Goal: Check status: Check status

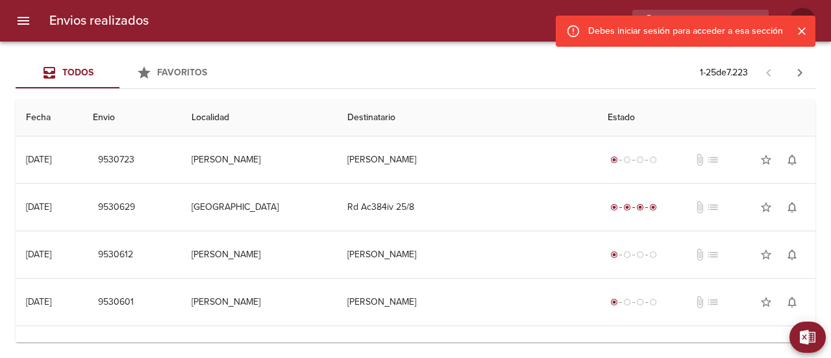
click at [260, 65] on div "Todos Favoritos 1 - 25 de 7.223" at bounding box center [416, 72] width 800 height 31
click at [802, 34] on icon "Cerrar" at bounding box center [801, 31] width 13 height 13
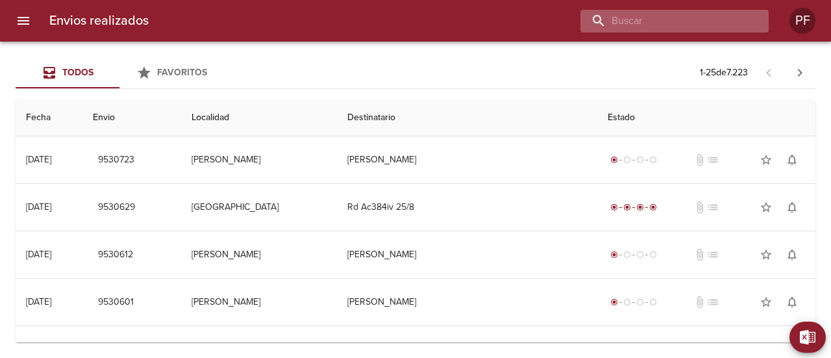
click at [701, 15] on input "buscar" at bounding box center [664, 21] width 166 height 23
paste input "[PERSON_NAME] RUB [PERSON_NAME] INO"
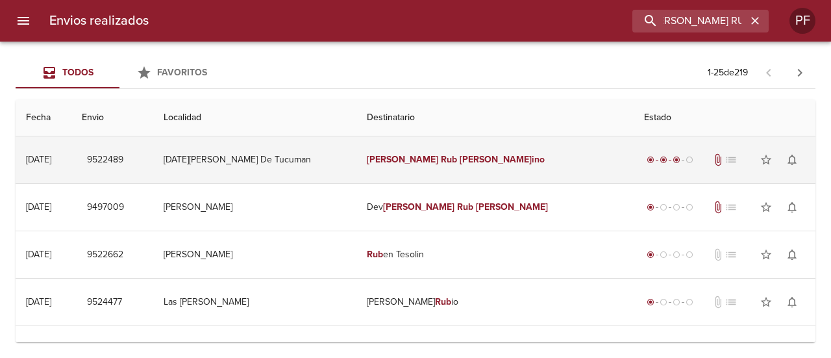
click at [532, 164] on em "ino" at bounding box center [538, 159] width 13 height 11
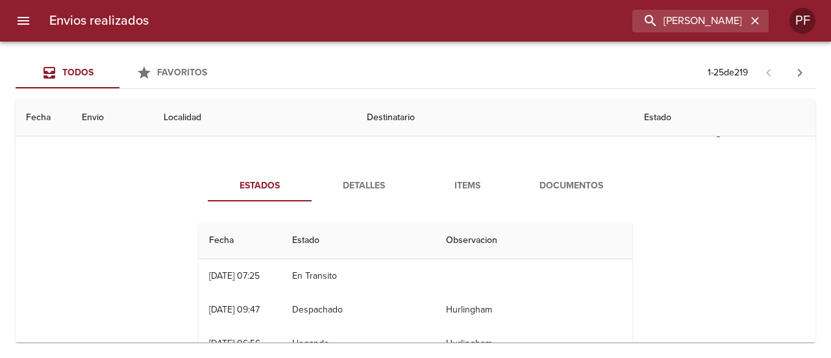
scroll to position [0, 0]
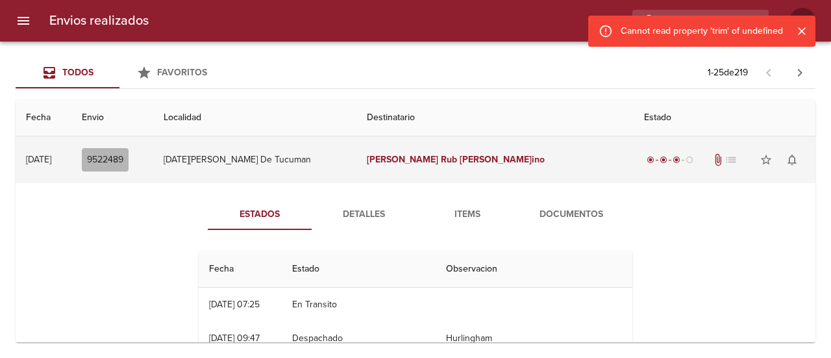
click at [123, 152] on span "9522489" at bounding box center [105, 160] width 36 height 16
click at [123, 159] on span "9522489" at bounding box center [105, 160] width 36 height 16
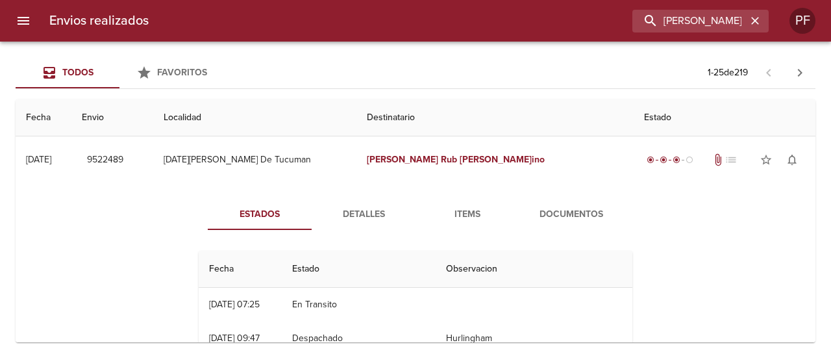
click at [156, 188] on div "Estados Detalles Items Documentos Fecha Estado Observacion 26/08 [DATE] 07:25 E…" at bounding box center [415, 349] width 779 height 332
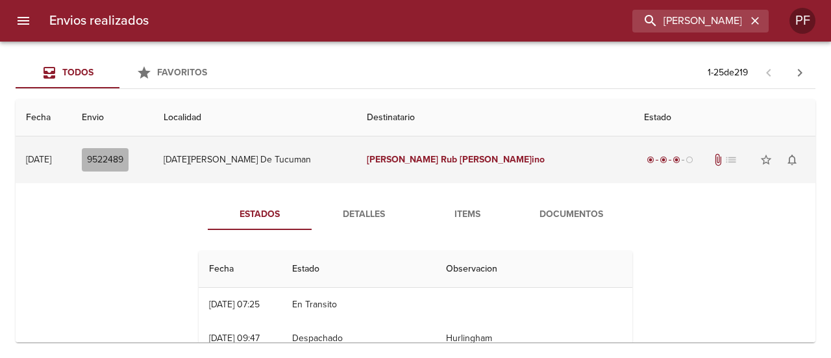
click at [123, 161] on span "9522489" at bounding box center [105, 160] width 36 height 16
click at [477, 162] on em "[PERSON_NAME]" at bounding box center [496, 159] width 72 height 11
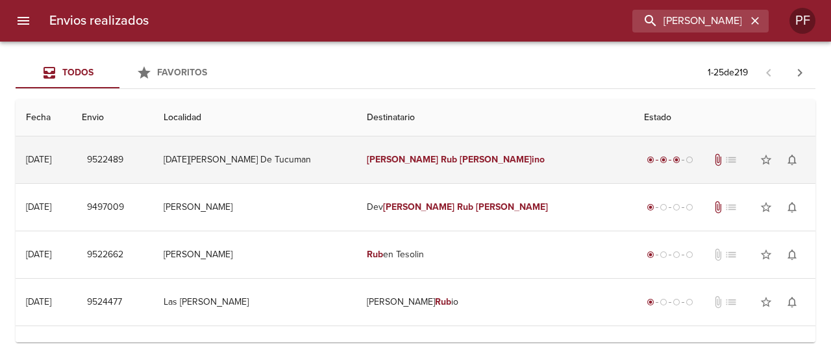
click at [477, 162] on em "[PERSON_NAME]" at bounding box center [496, 159] width 72 height 11
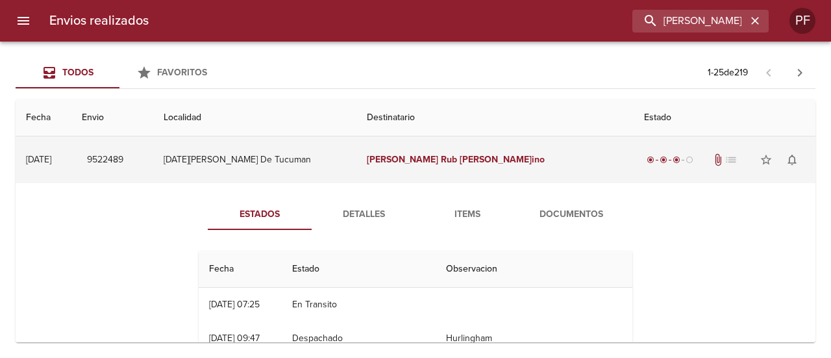
click at [477, 162] on em "[PERSON_NAME]" at bounding box center [496, 159] width 72 height 11
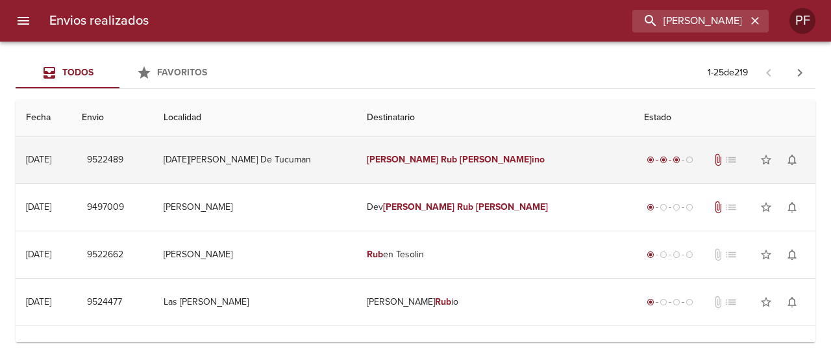
click at [391, 159] on em "[PERSON_NAME]" at bounding box center [403, 159] width 72 height 11
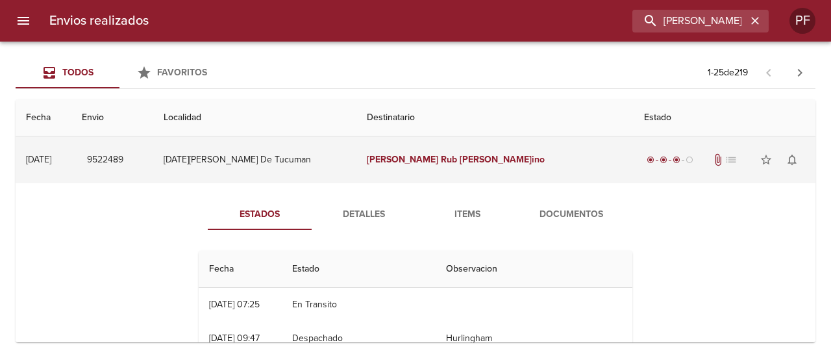
drag, startPoint x: 392, startPoint y: 160, endPoint x: 490, endPoint y: 157, distance: 97.4
click at [490, 157] on td "[PERSON_NAME] Rub [PERSON_NAME] ino" at bounding box center [496, 159] width 278 height 47
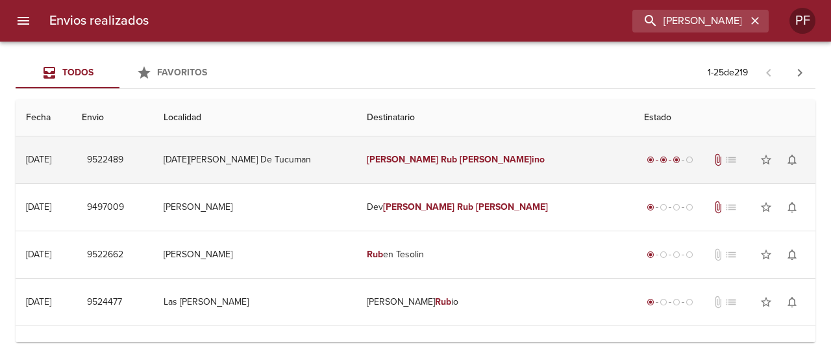
click at [423, 168] on td "[PERSON_NAME] Rub [PERSON_NAME] ino" at bounding box center [496, 159] width 278 height 47
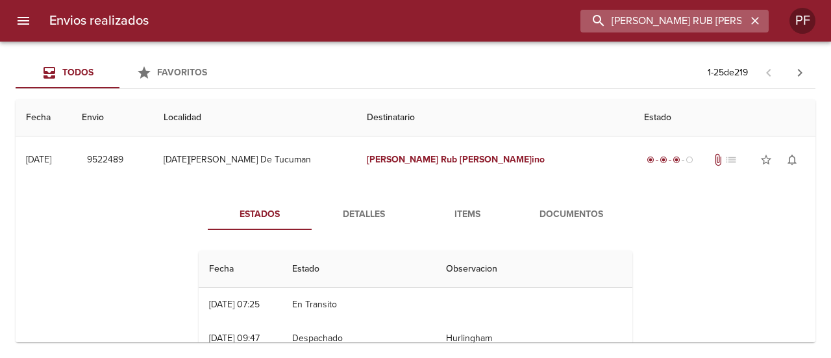
click at [688, 20] on input "[PERSON_NAME] RUB [PERSON_NAME] INO" at bounding box center [664, 21] width 166 height 23
paste input "[PERSON_NAME]"
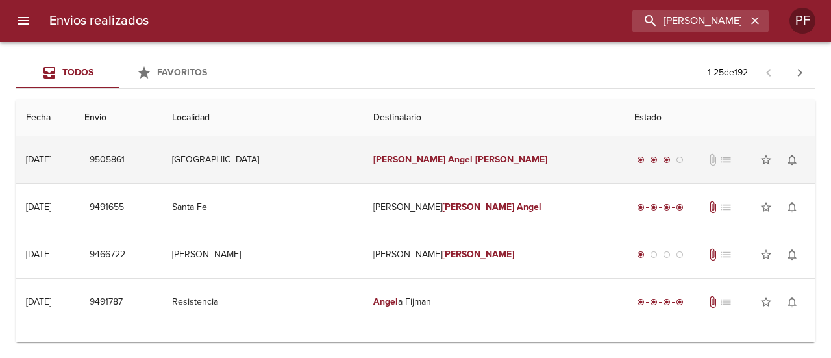
click at [448, 156] on em "Angel" at bounding box center [460, 159] width 25 height 11
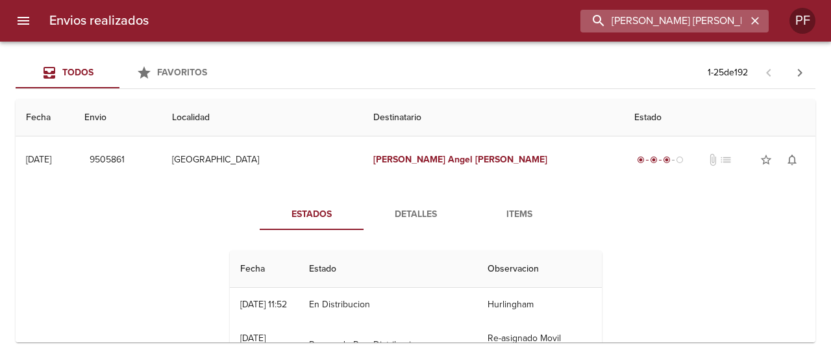
click at [705, 24] on input "[PERSON_NAME] [PERSON_NAME]" at bounding box center [664, 21] width 166 height 23
paste input "ARIA DEL CARME QUEV"
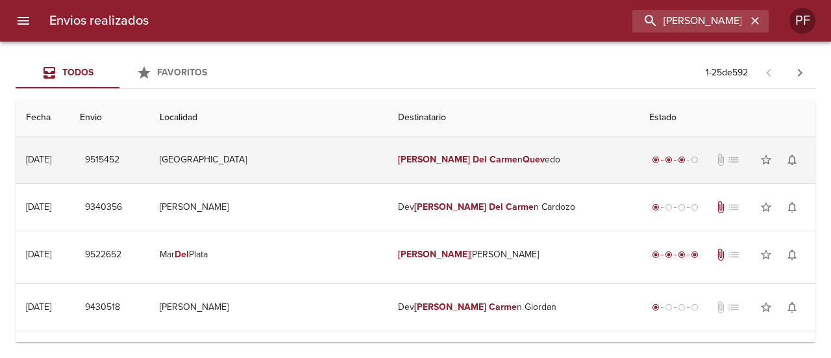
click at [469, 171] on td "[PERSON_NAME] n Quev edo" at bounding box center [513, 159] width 251 height 47
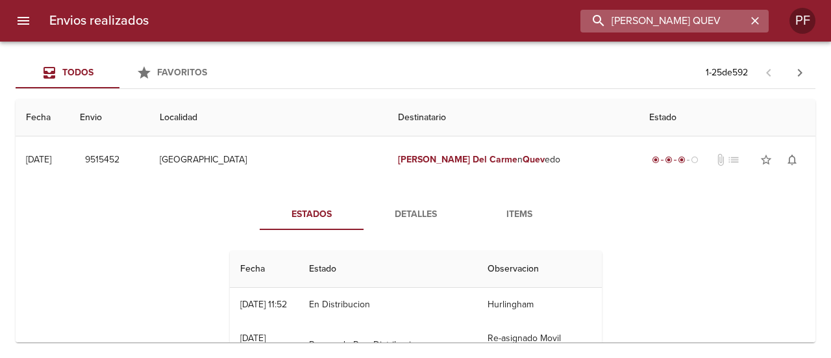
click at [686, 21] on input "[PERSON_NAME] QUEV" at bounding box center [664, 21] width 166 height 23
paste input "[PERSON_NAME]"
type input "[PERSON_NAME]"
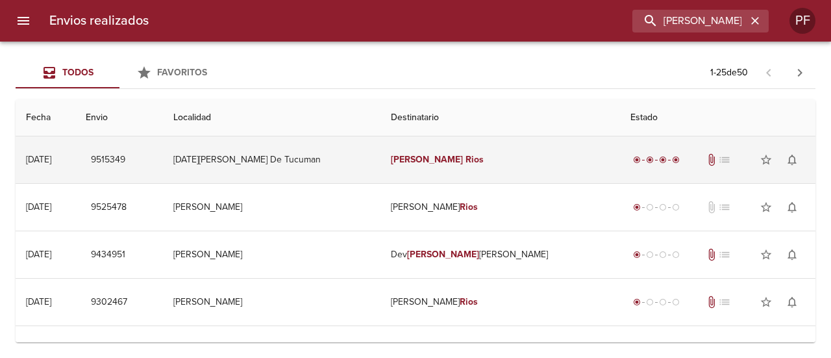
click at [392, 148] on td "[PERSON_NAME]" at bounding box center [501, 159] width 240 height 47
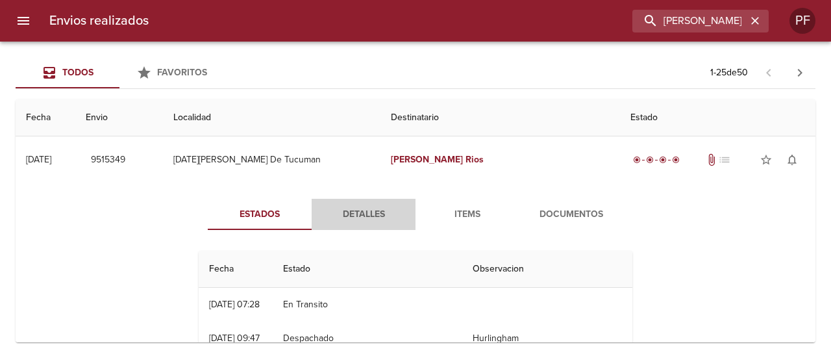
click at [344, 219] on span "Detalles" at bounding box center [363, 214] width 88 height 16
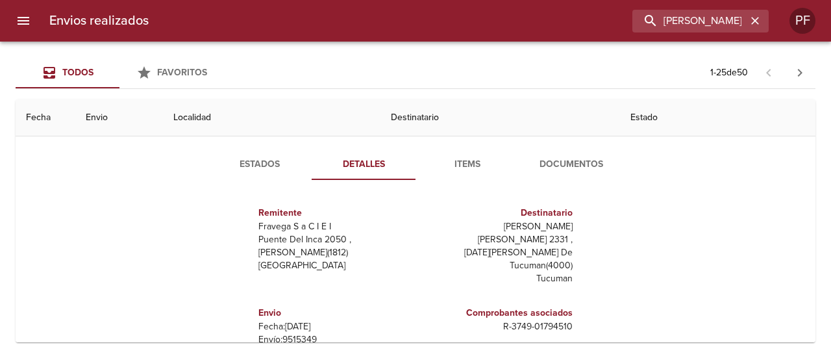
scroll to position [65, 0]
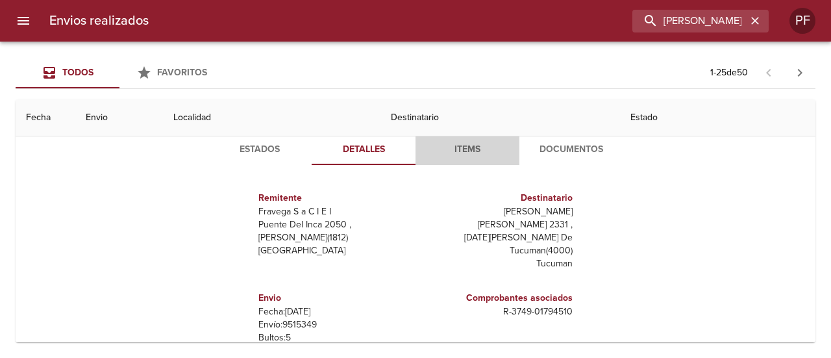
drag, startPoint x: 460, startPoint y: 160, endPoint x: 472, endPoint y: 160, distance: 12.4
click at [460, 160] on button "Items" at bounding box center [468, 149] width 104 height 31
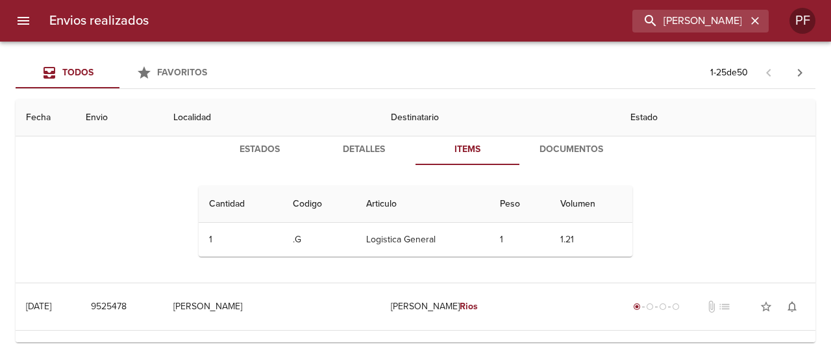
click at [538, 155] on span "Documentos" at bounding box center [571, 150] width 88 height 16
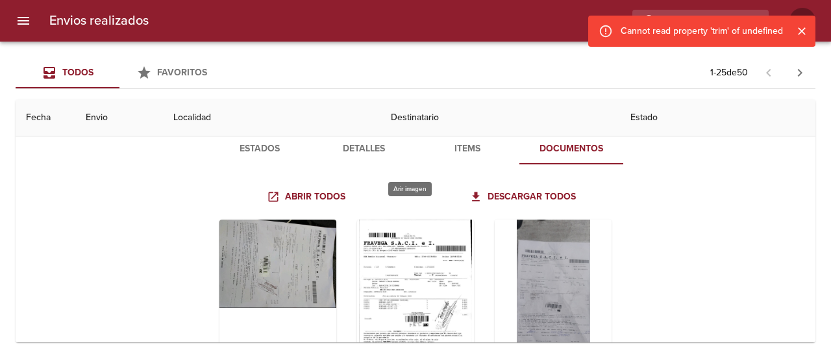
scroll to position [0, 0]
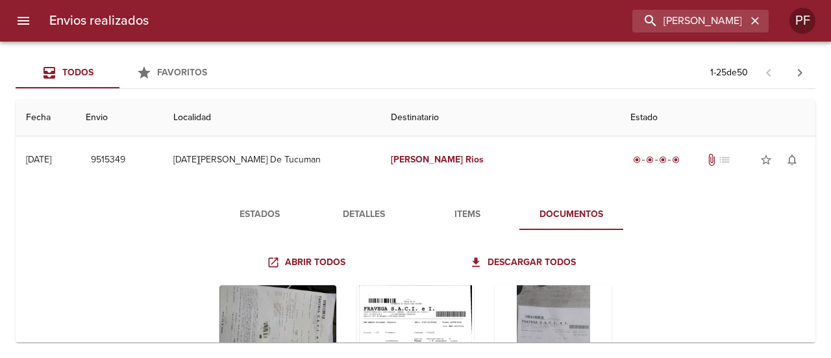
click at [260, 206] on span "Estados" at bounding box center [260, 214] width 88 height 16
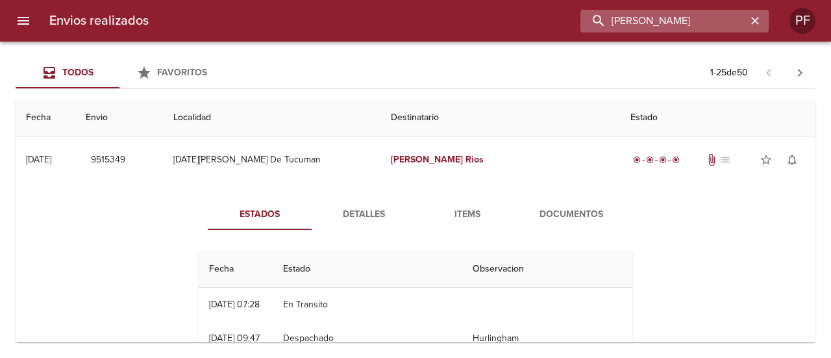
click at [710, 22] on input "[PERSON_NAME]" at bounding box center [664, 21] width 166 height 23
paste input "ANALIA [PERSON_NAME]"
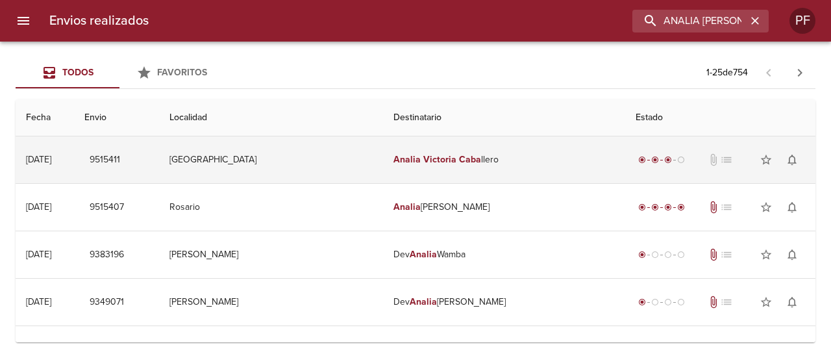
click at [459, 158] on em "Caba" at bounding box center [470, 159] width 22 height 11
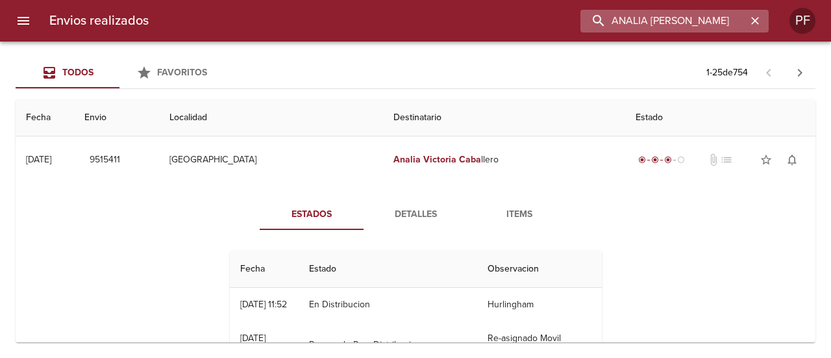
click at [679, 24] on input "ANALIA [PERSON_NAME]" at bounding box center [664, 21] width 166 height 23
paste input "[PERSON_NAME]"
type input "[PERSON_NAME]"
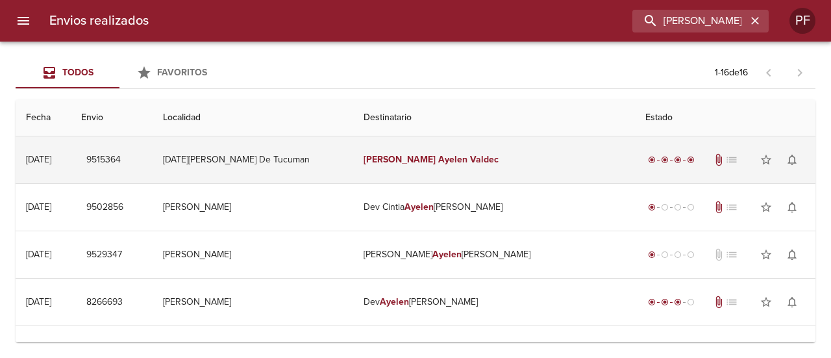
click at [400, 166] on td "[PERSON_NAME]" at bounding box center [494, 159] width 282 height 47
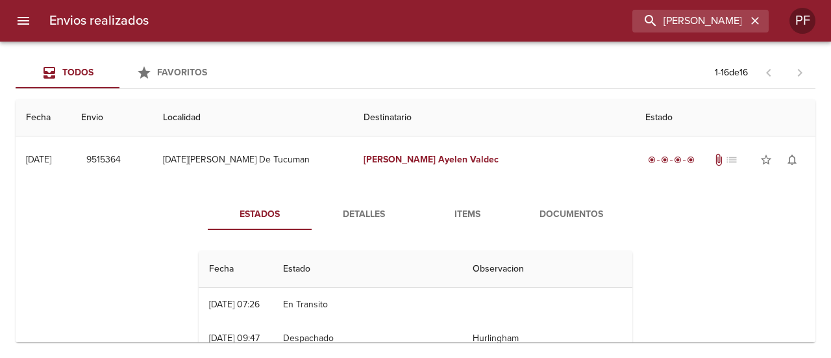
click at [538, 212] on span "Documentos" at bounding box center [571, 214] width 88 height 16
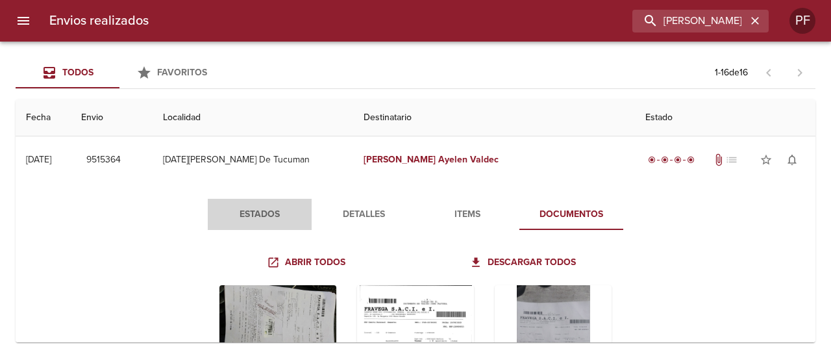
click at [260, 211] on span "Estados" at bounding box center [260, 214] width 88 height 16
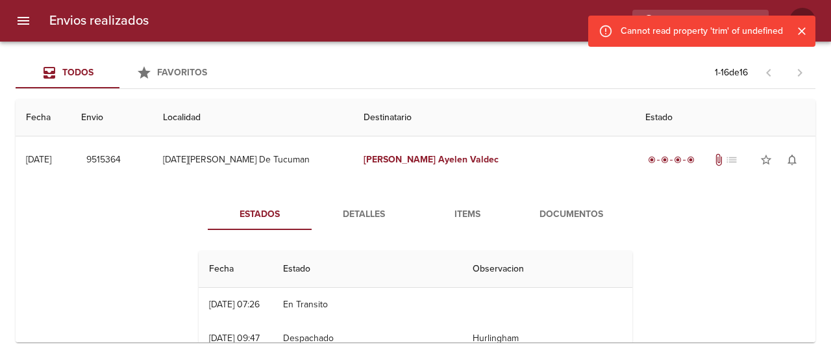
click at [799, 28] on icon "Cerrar" at bounding box center [801, 31] width 13 height 13
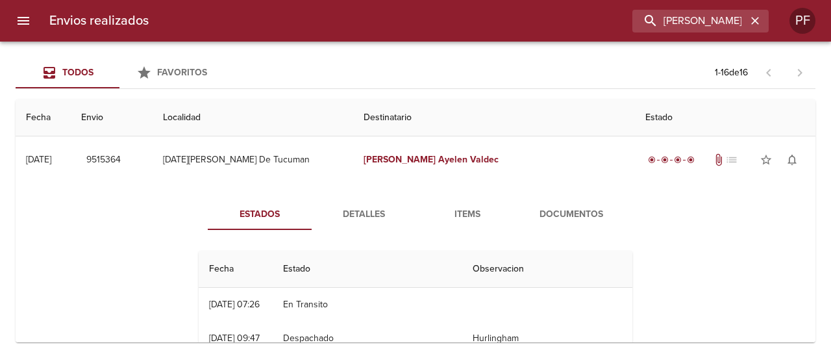
click at [752, 24] on icon "button" at bounding box center [755, 20] width 13 height 13
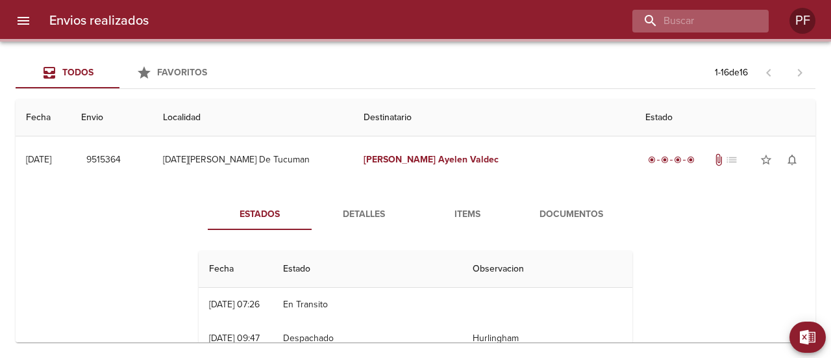
click at [751, 23] on div at bounding box center [700, 21] width 136 height 23
click at [668, 20] on input "buscar" at bounding box center [664, 21] width 166 height 23
paste input "[PERSON_NAME] [PERSON_NAME] VENTU"
type input "[PERSON_NAME] [PERSON_NAME] VENTU"
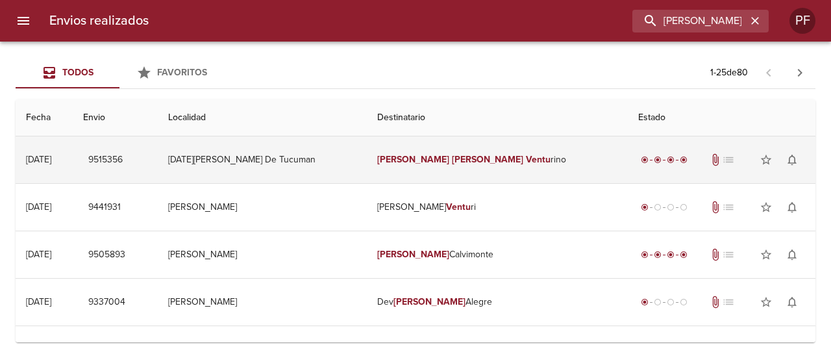
click at [512, 157] on td "[PERSON_NAME] [PERSON_NAME] Ventu rino" at bounding box center [498, 159] width 262 height 47
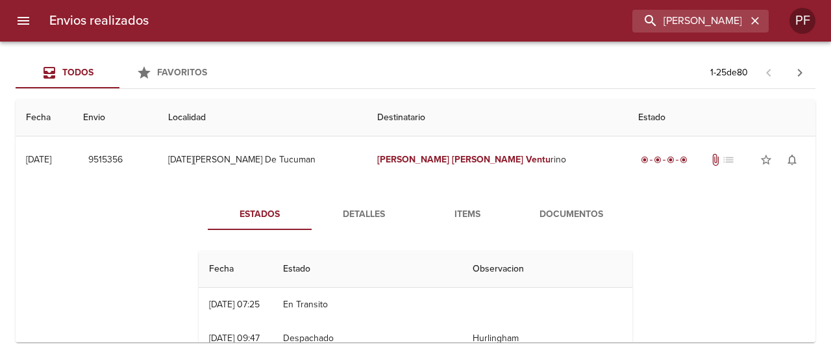
click at [552, 211] on span "Documentos" at bounding box center [571, 214] width 88 height 16
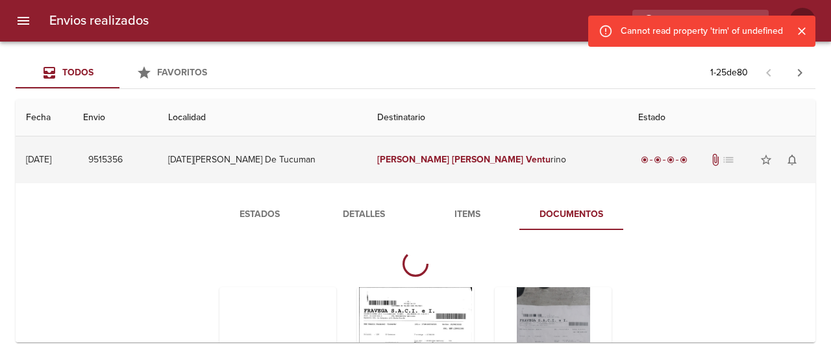
click at [465, 166] on td "[PERSON_NAME] [PERSON_NAME] Ventu rino" at bounding box center [498, 159] width 262 height 47
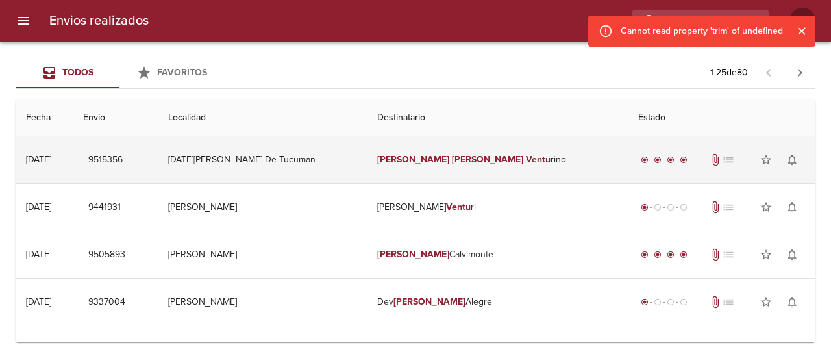
click at [465, 166] on td "[PERSON_NAME] [PERSON_NAME] Ventu rino" at bounding box center [498, 159] width 262 height 47
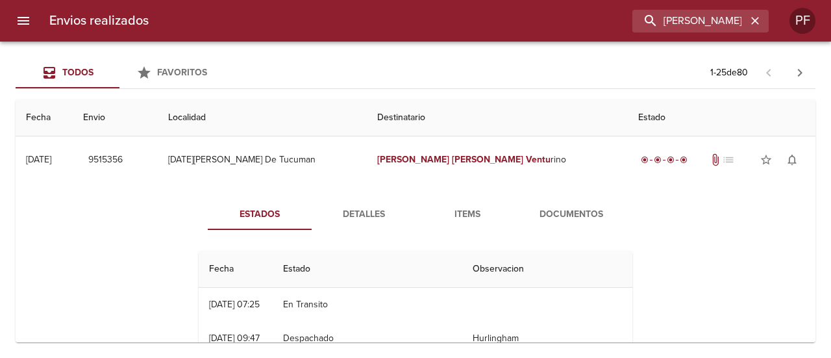
click at [577, 214] on span "Documentos" at bounding box center [571, 214] width 88 height 16
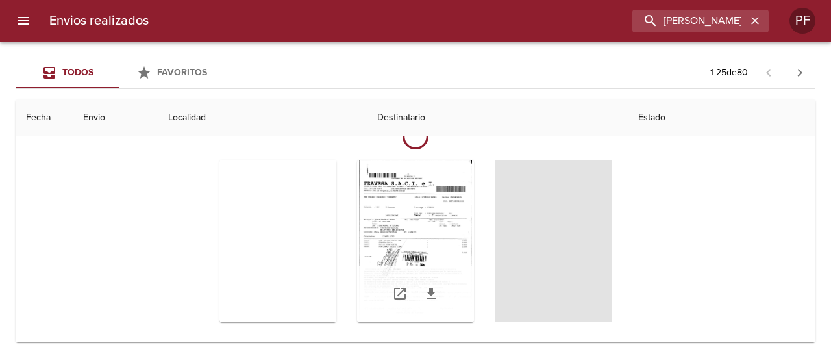
scroll to position [130, 0]
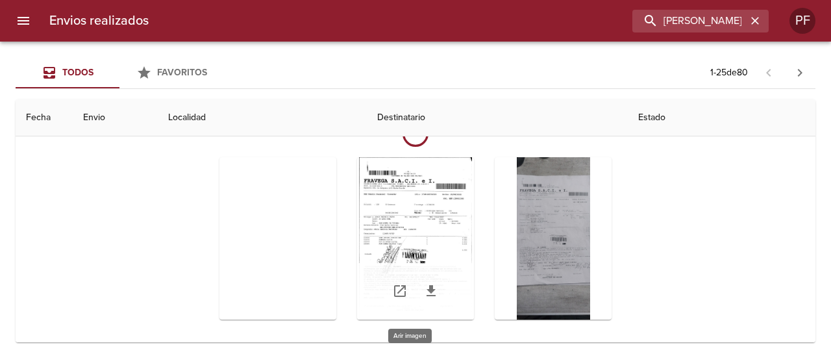
click at [433, 225] on div "Tabla de envíos del cliente" at bounding box center [415, 238] width 117 height 162
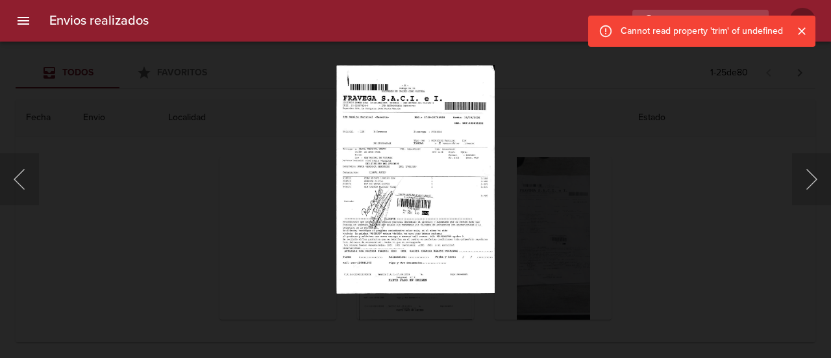
click at [255, 216] on div "This image failed to load" at bounding box center [415, 179] width 831 height 358
click at [370, 198] on div "This image failed to load" at bounding box center [415, 179] width 831 height 358
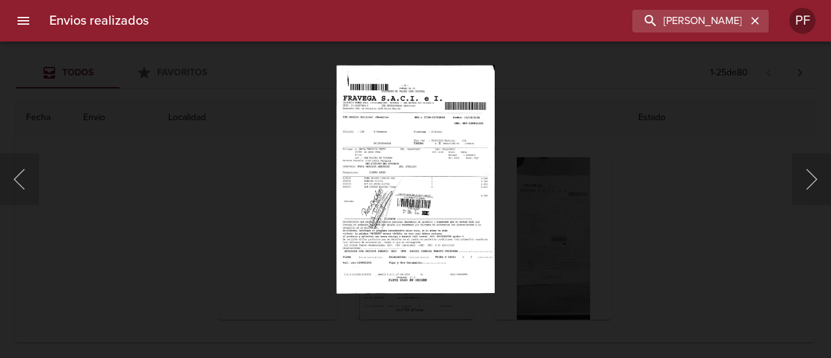
click at [619, 153] on div "This image failed to load" at bounding box center [415, 179] width 831 height 358
click at [807, 176] on button "Siguiente" at bounding box center [811, 179] width 39 height 52
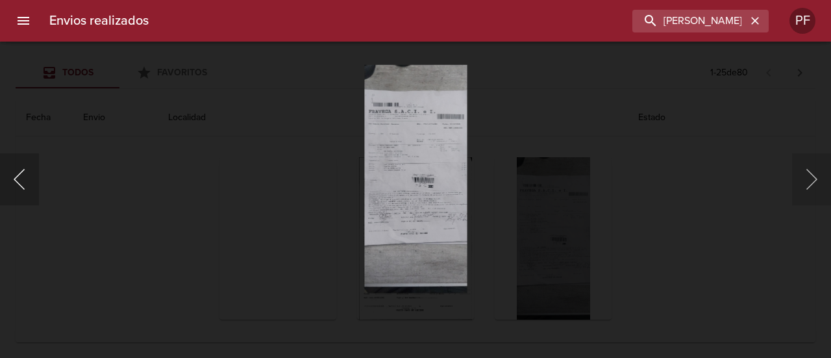
click at [23, 172] on button "Anterior" at bounding box center [19, 179] width 39 height 52
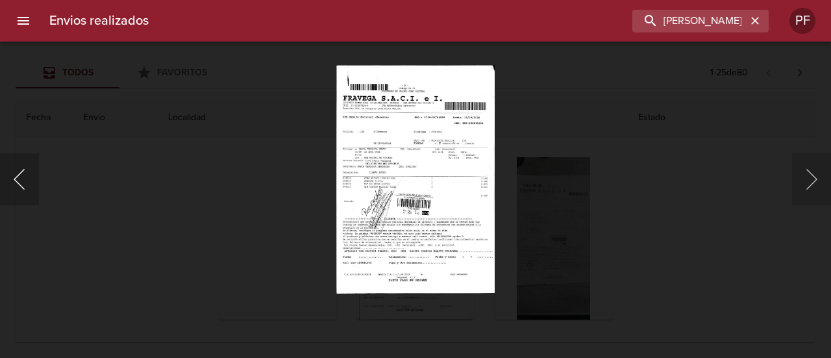
click at [23, 172] on button "Anterior" at bounding box center [19, 179] width 39 height 52
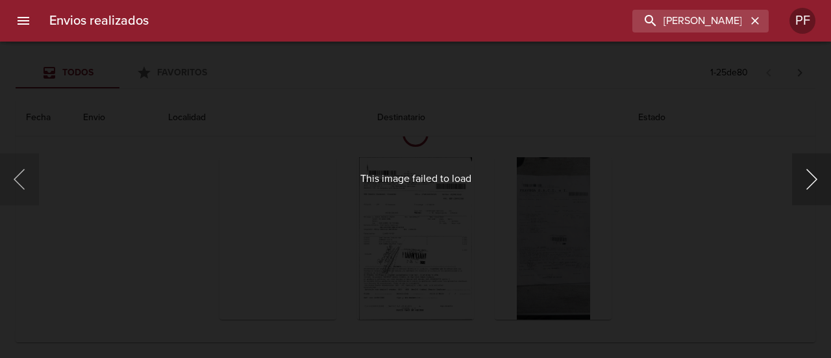
click at [816, 179] on button "Siguiente" at bounding box center [811, 179] width 39 height 52
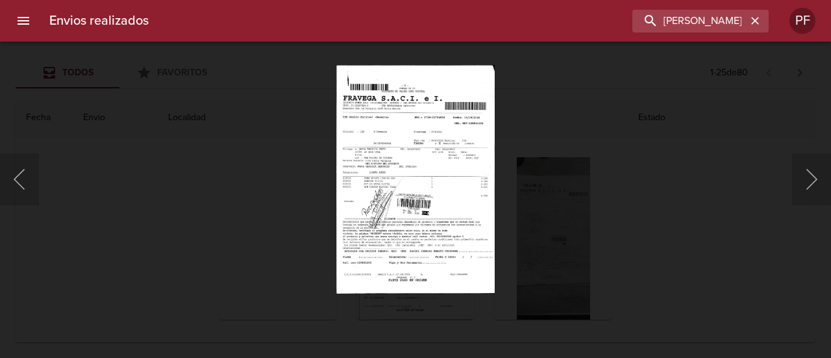
click at [400, 221] on div "This image failed to load" at bounding box center [415, 179] width 831 height 358
click at [715, 183] on div "This image failed to load" at bounding box center [415, 179] width 831 height 358
click at [800, 84] on div "This image failed to load" at bounding box center [415, 179] width 831 height 358
click at [69, 85] on div "This image failed to load" at bounding box center [415, 179] width 831 height 358
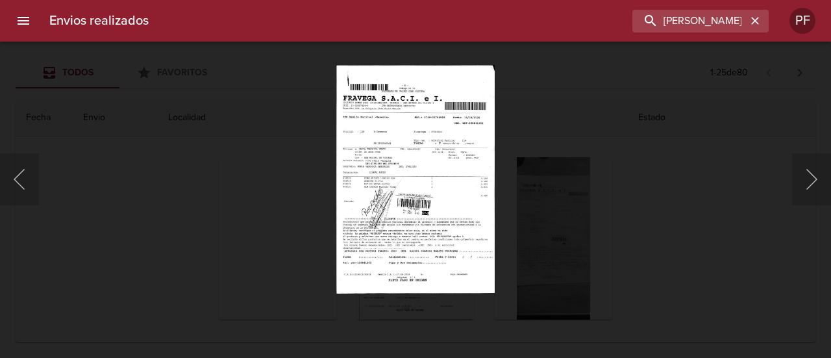
click at [69, 85] on div "This image failed to load" at bounding box center [415, 179] width 831 height 358
click at [398, 134] on div "This image failed to load" at bounding box center [415, 179] width 831 height 358
click at [644, 103] on div "This image failed to load" at bounding box center [415, 179] width 831 height 358
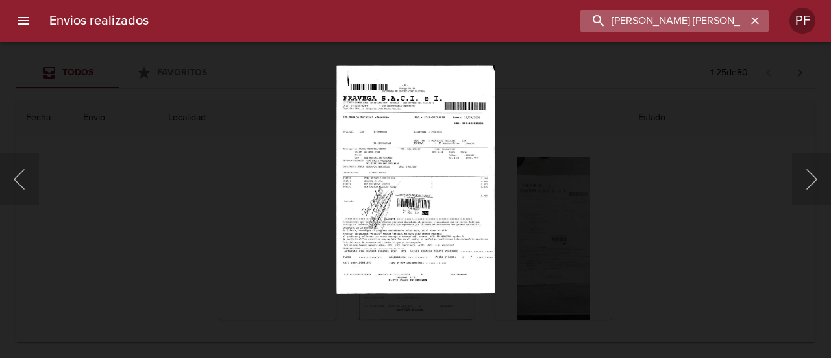
click at [714, 24] on input "[PERSON_NAME] [PERSON_NAME] VENTU" at bounding box center [664, 21] width 166 height 23
paste input "[PERSON_NAME]"
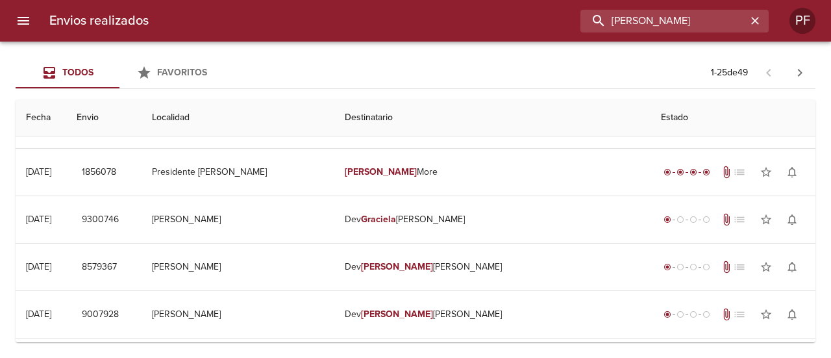
scroll to position [0, 0]
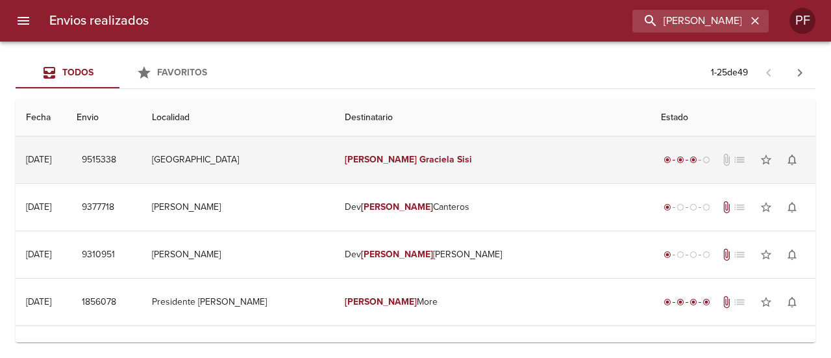
click at [388, 166] on td "[PERSON_NAME]" at bounding box center [492, 159] width 316 height 47
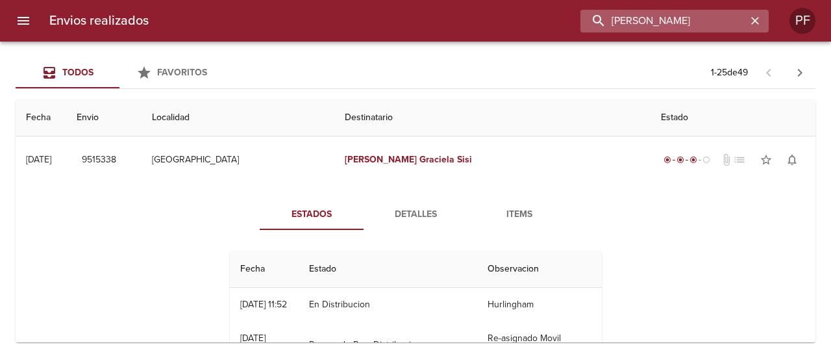
click at [685, 27] on input "[PERSON_NAME]" at bounding box center [664, 21] width 166 height 23
paste input "[PERSON_NAME]"
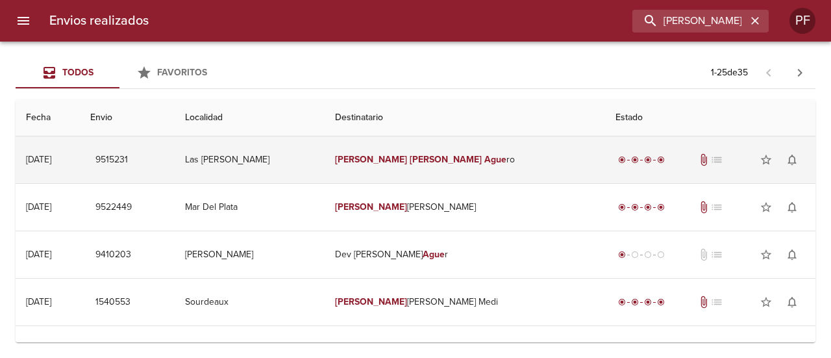
click at [430, 159] on em "[PERSON_NAME]" at bounding box center [446, 159] width 72 height 11
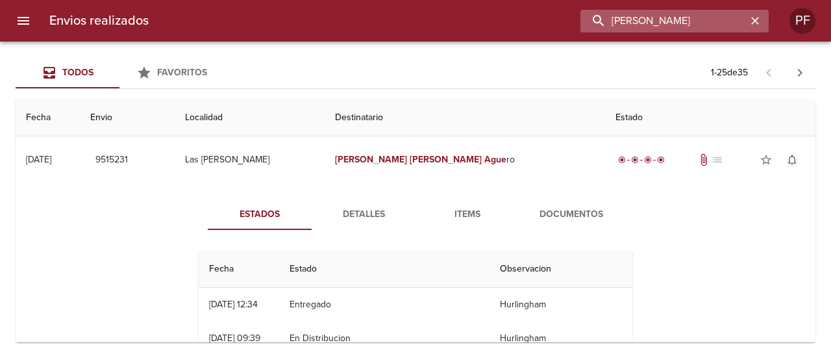
click at [678, 25] on input "[PERSON_NAME]" at bounding box center [664, 21] width 166 height 23
paste input "[PERSON_NAME]"
type input "[PERSON_NAME]"
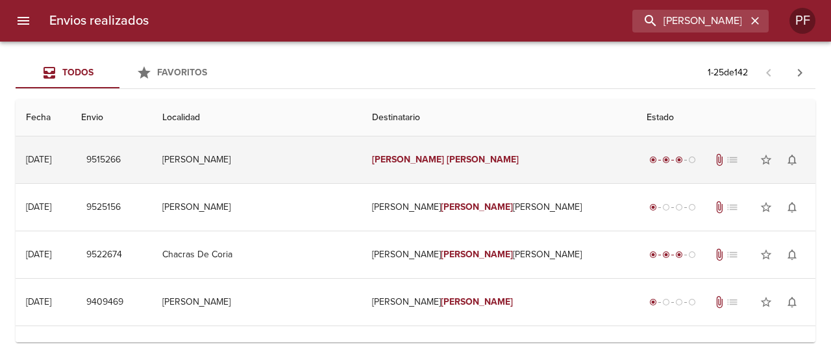
click at [439, 151] on td "[PERSON_NAME]" at bounding box center [499, 159] width 274 height 47
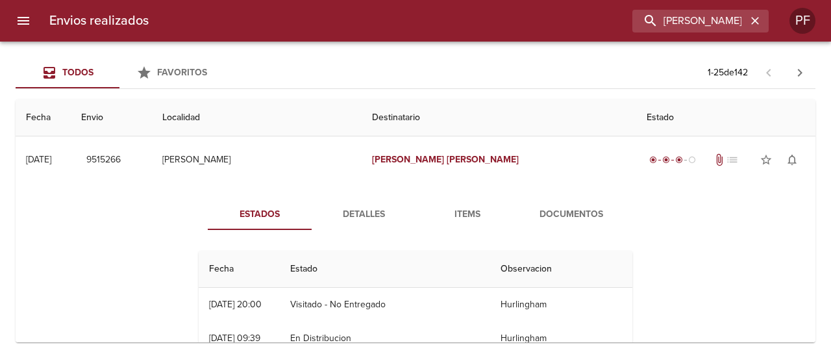
click at [583, 215] on span "Documentos" at bounding box center [571, 214] width 88 height 16
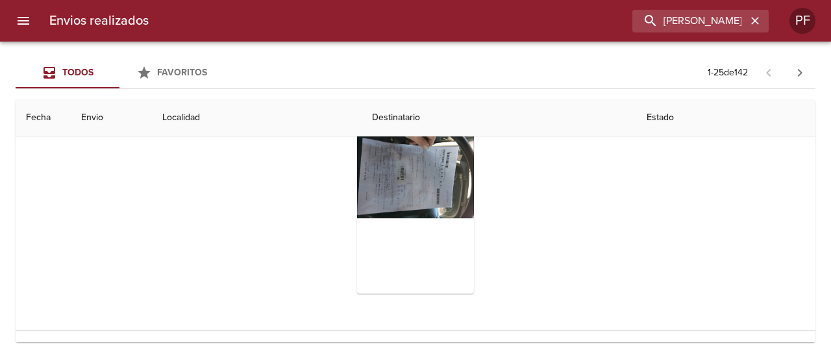
scroll to position [65, 0]
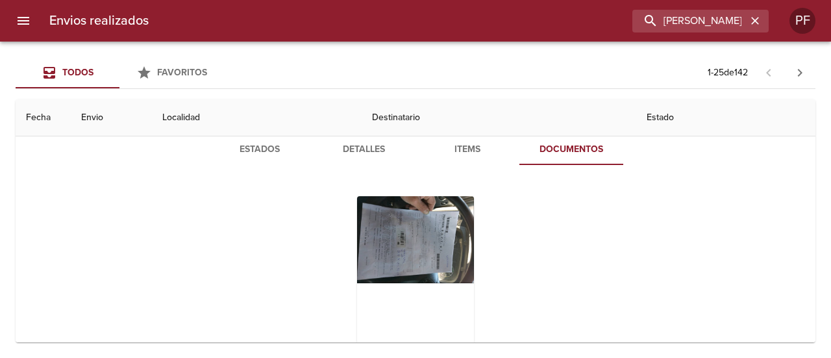
click at [248, 154] on span "Estados" at bounding box center [260, 150] width 88 height 16
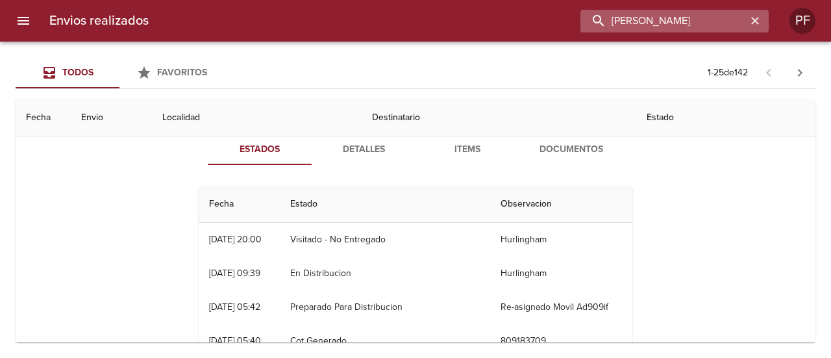
click at [675, 25] on input "[PERSON_NAME]" at bounding box center [664, 21] width 166 height 23
paste input "[PERSON_NAME]"
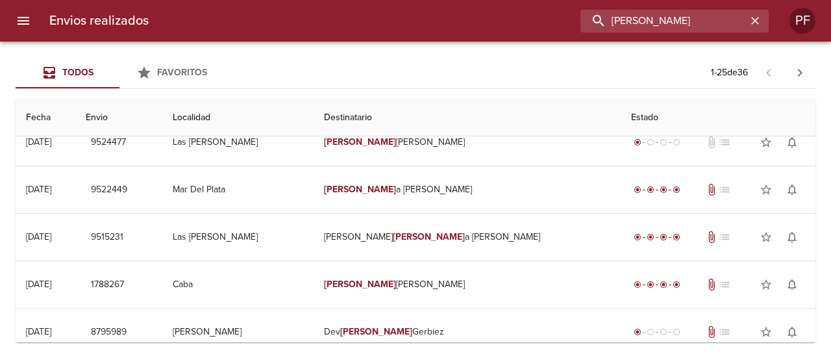
scroll to position [0, 0]
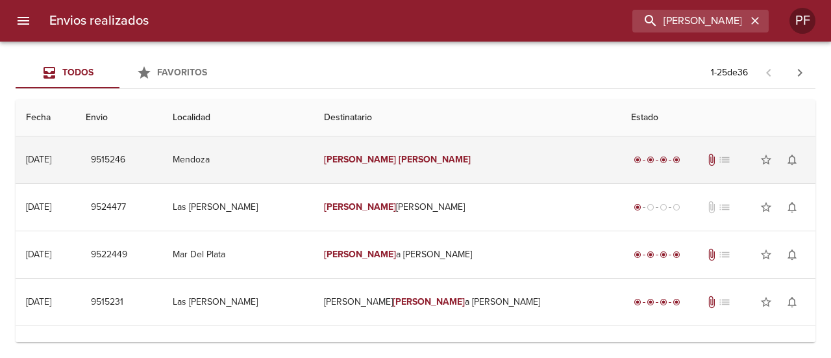
click at [410, 166] on td "[PERSON_NAME]" at bounding box center [467, 159] width 307 height 47
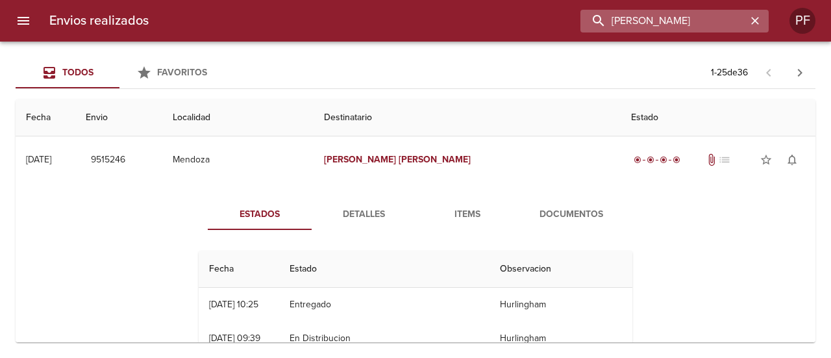
click at [716, 18] on input "[PERSON_NAME]" at bounding box center [664, 21] width 166 height 23
paste input "[PERSON_NAME]"
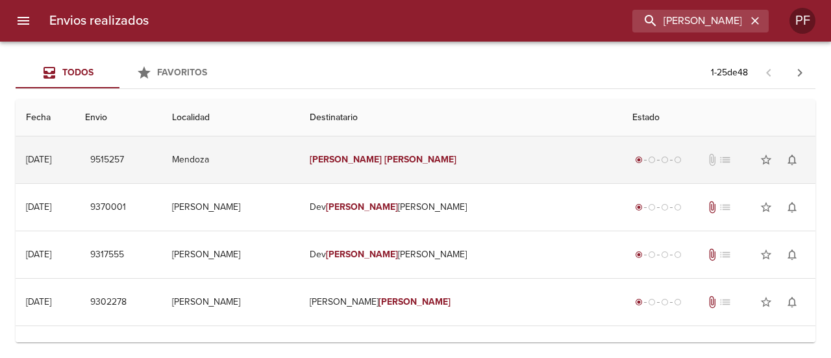
click at [488, 160] on td "[PERSON_NAME]" at bounding box center [460, 159] width 323 height 47
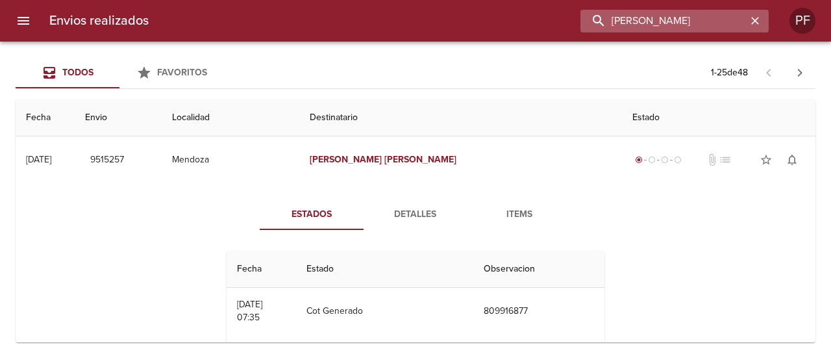
click at [682, 25] on input "[PERSON_NAME]" at bounding box center [664, 21] width 166 height 23
paste input "[PERSON_NAME]"
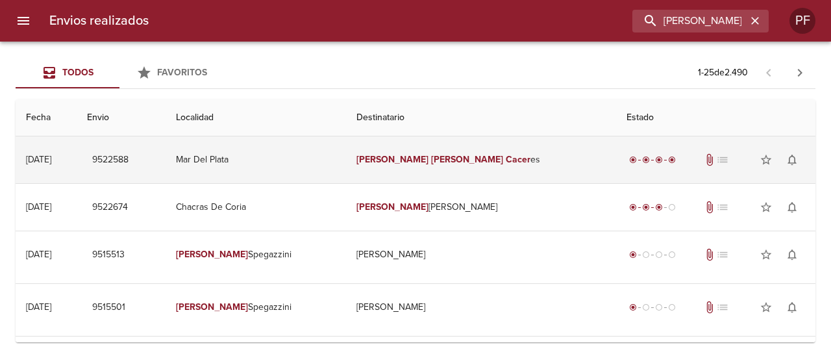
click at [495, 160] on td "[PERSON_NAME] es" at bounding box center [481, 159] width 270 height 47
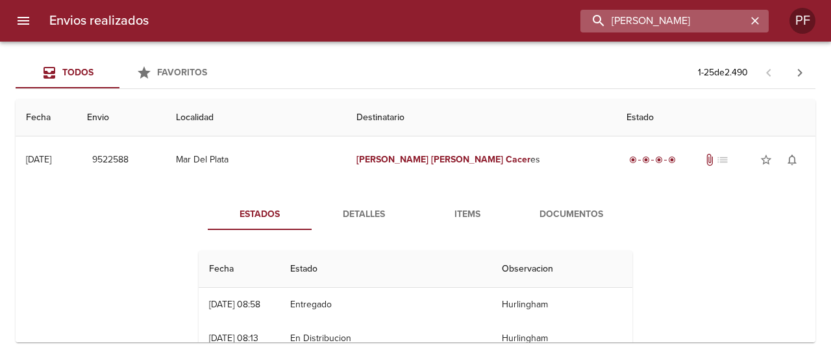
click at [691, 17] on input "[PERSON_NAME]" at bounding box center [664, 21] width 166 height 23
paste input "[PERSON_NAME]"
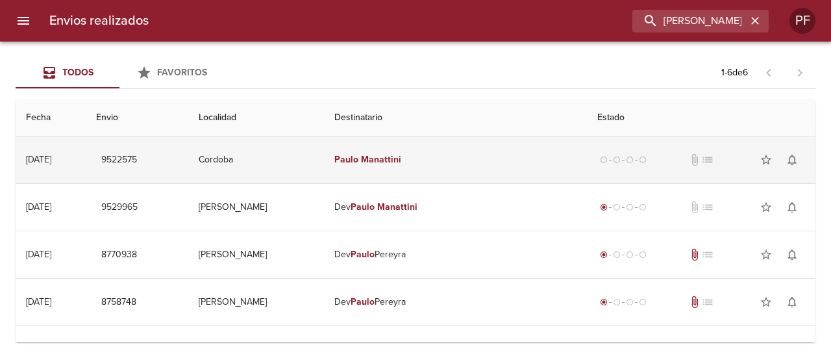
click at [324, 155] on td "Cordoba" at bounding box center [256, 159] width 136 height 47
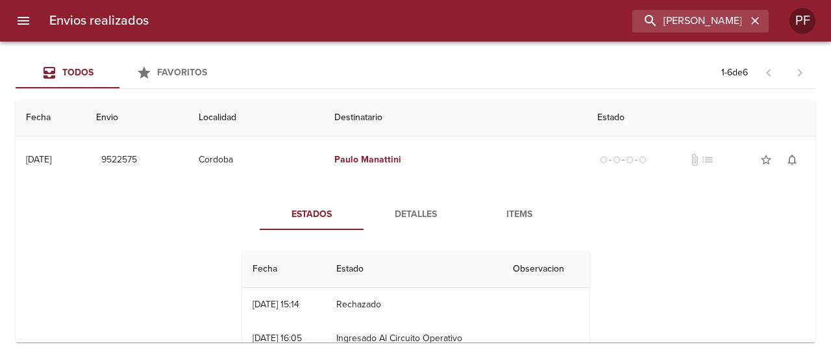
click at [700, 8] on div "Envios realizados [PERSON_NAME] PF" at bounding box center [415, 21] width 831 height 42
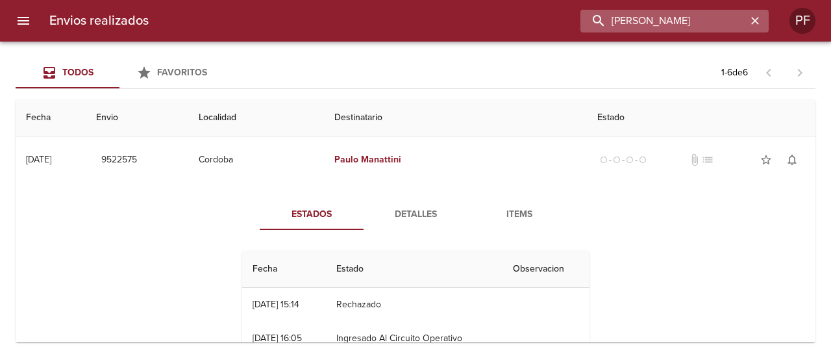
click at [700, 23] on input "[PERSON_NAME]" at bounding box center [664, 21] width 166 height 23
paste input "[PERSON_NAME]"
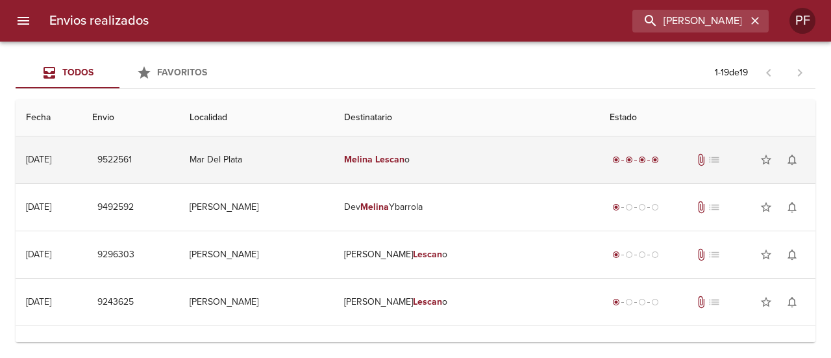
click at [489, 158] on td "[PERSON_NAME] o" at bounding box center [467, 159] width 266 height 47
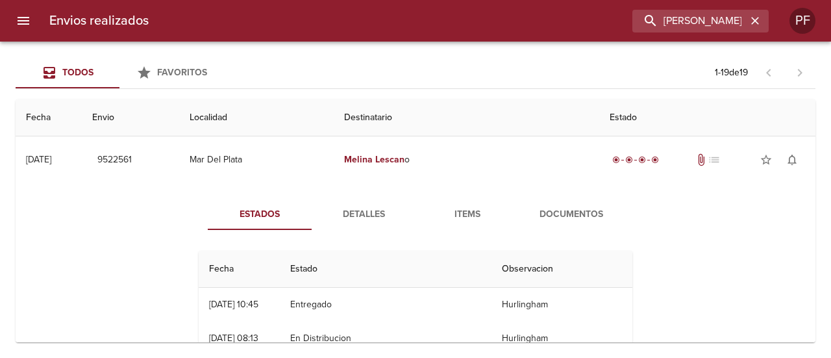
scroll to position [65, 0]
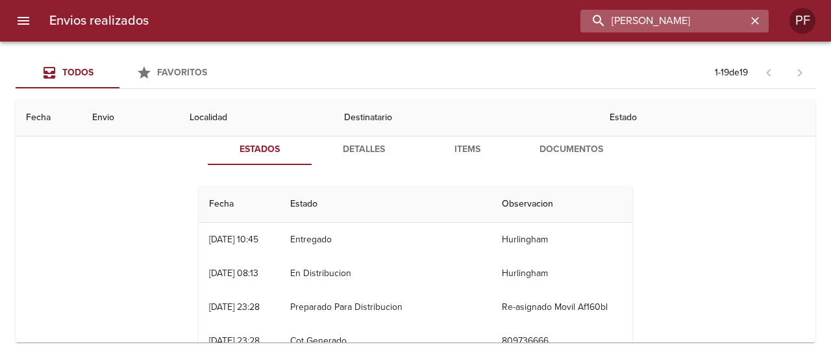
click at [669, 31] on input "[PERSON_NAME]" at bounding box center [664, 21] width 166 height 23
paste input "[PERSON_NAME]"
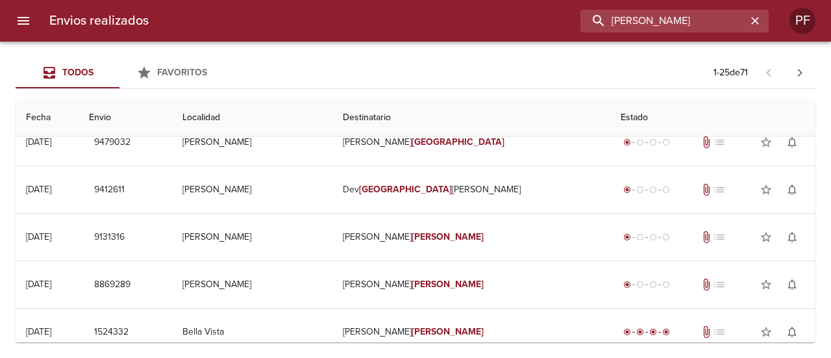
scroll to position [0, 0]
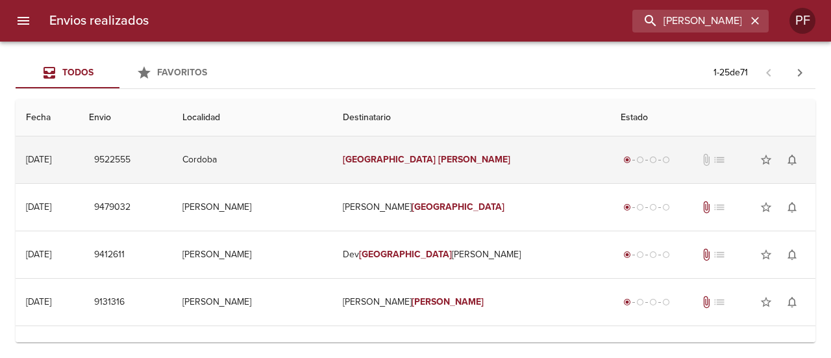
click at [392, 151] on td "[PERSON_NAME]" at bounding box center [471, 159] width 278 height 47
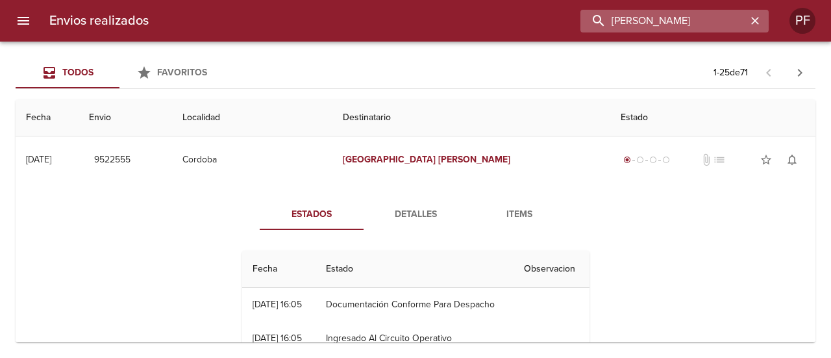
click at [677, 27] on input "[PERSON_NAME]" at bounding box center [664, 21] width 166 height 23
paste input "[PERSON_NAME]"
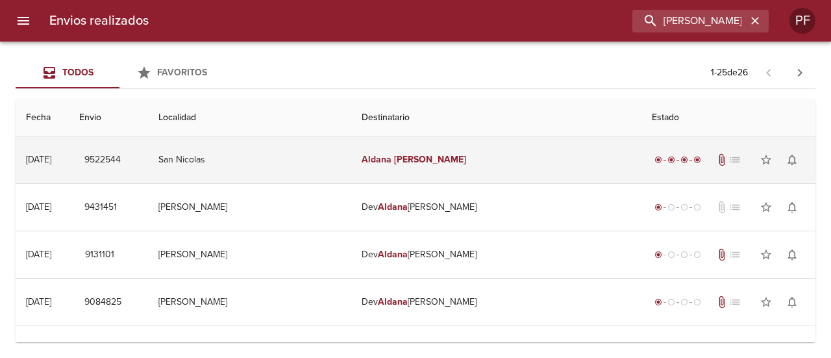
click at [438, 164] on em "[PERSON_NAME]" at bounding box center [430, 159] width 72 height 11
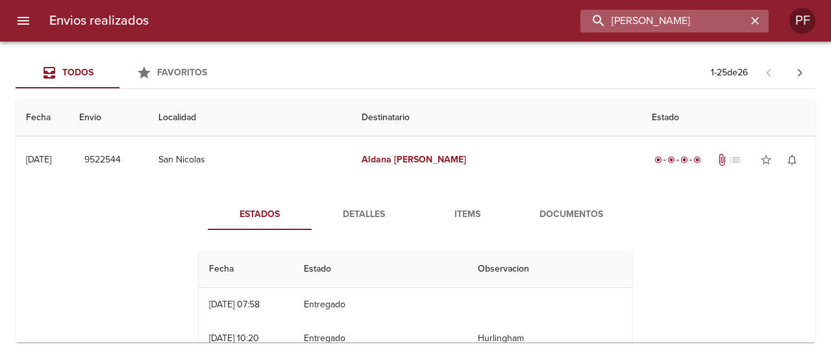
click at [674, 29] on input "[PERSON_NAME]" at bounding box center [664, 21] width 166 height 23
paste input "[PERSON_NAME]"
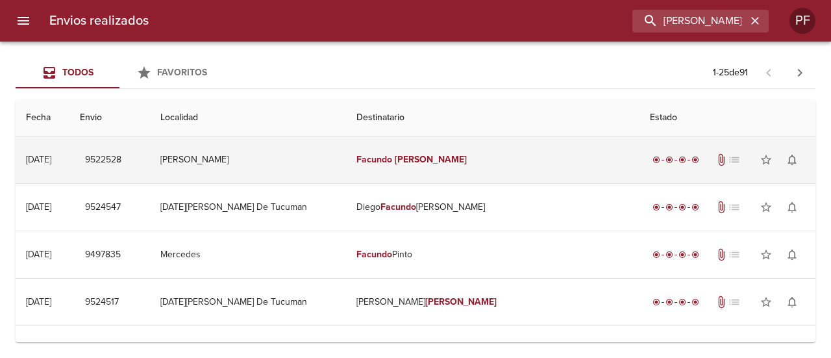
click at [392, 161] on td "[PERSON_NAME]" at bounding box center [493, 159] width 294 height 47
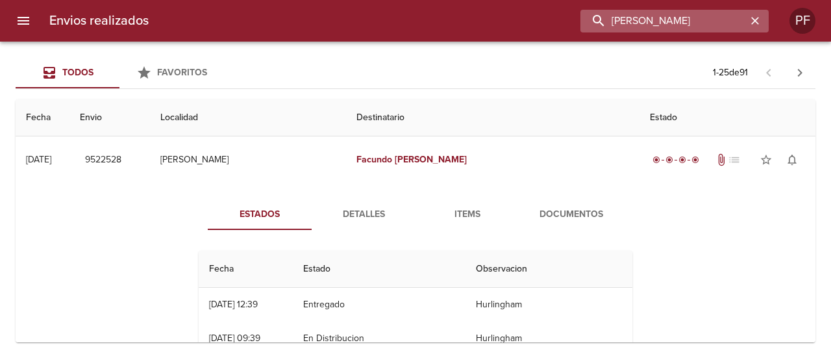
click at [717, 15] on input "[PERSON_NAME]" at bounding box center [664, 21] width 166 height 23
paste input "[PERSON_NAME] [PERSON_NAME] ARMOCID"
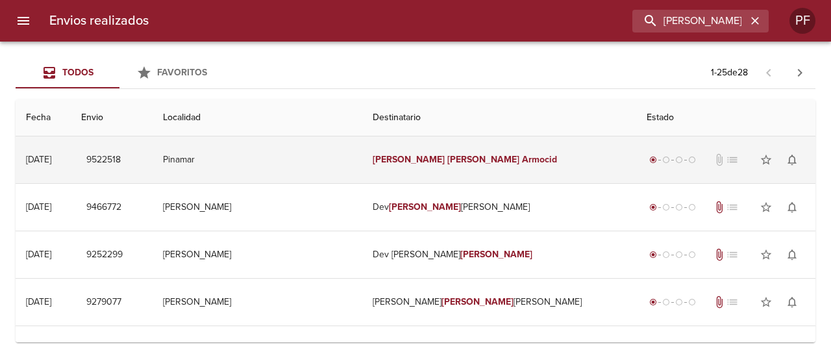
click at [433, 151] on td "[PERSON_NAME] [PERSON_NAME] Armocid" at bounding box center [499, 159] width 274 height 47
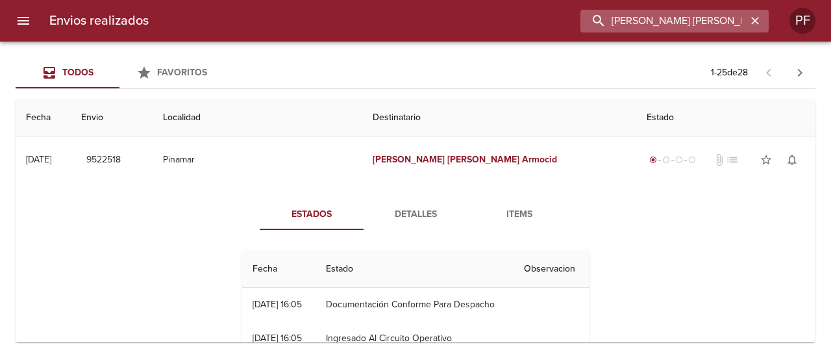
click at [693, 19] on input "[PERSON_NAME] [PERSON_NAME] ARMOCID" at bounding box center [664, 21] width 166 height 23
paste input "[PERSON_NAME]"
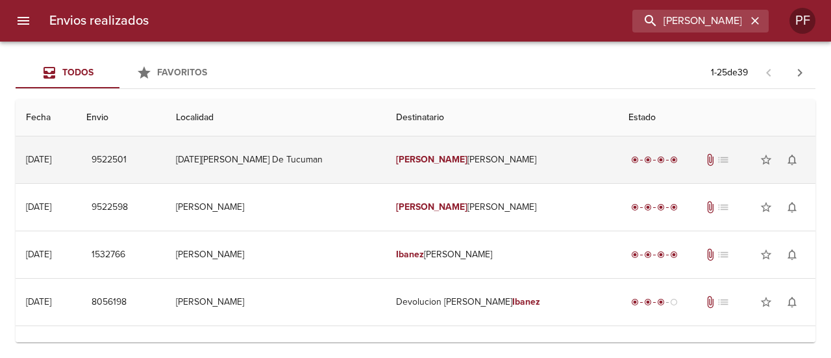
click at [430, 168] on td "[PERSON_NAME]" at bounding box center [502, 159] width 232 height 47
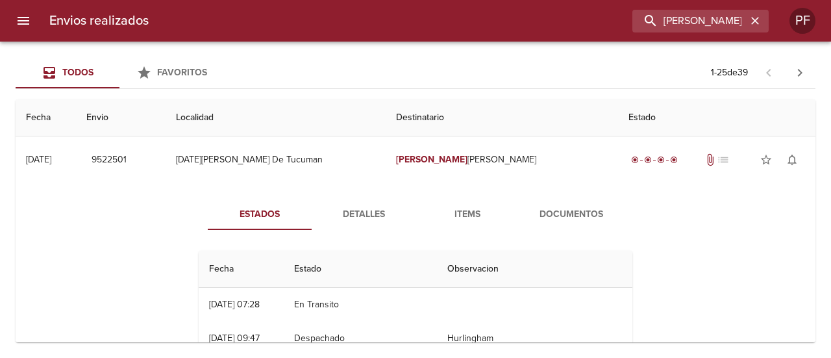
scroll to position [65, 0]
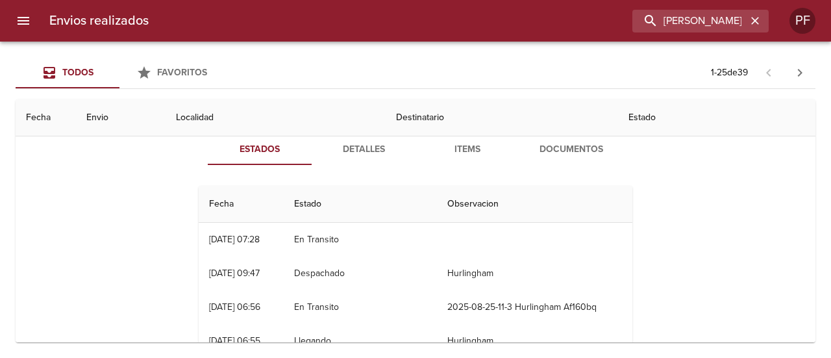
click at [569, 151] on span "Documentos" at bounding box center [571, 150] width 88 height 16
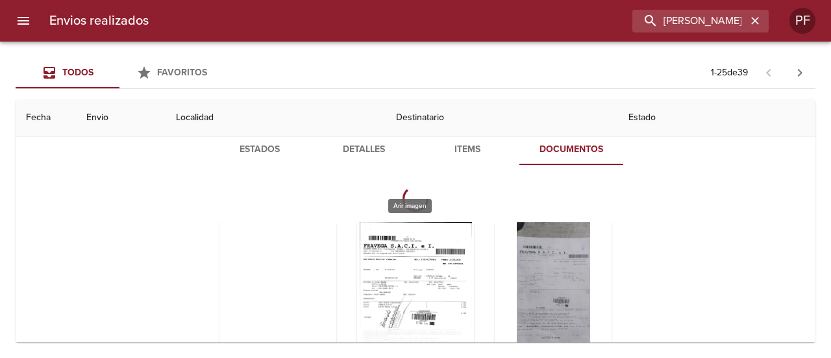
click at [425, 284] on div "Tabla de envíos del cliente" at bounding box center [415, 303] width 117 height 162
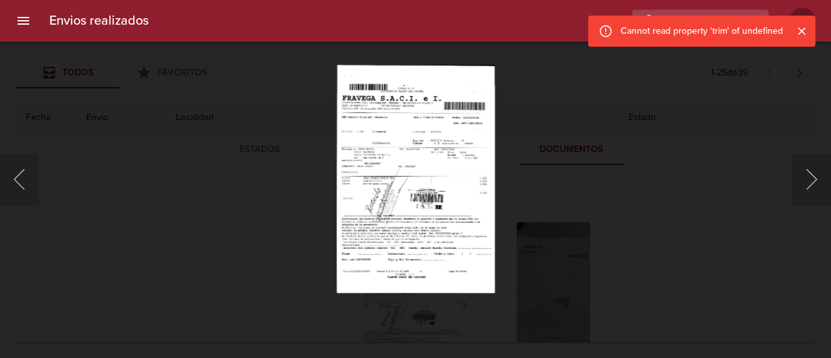
click at [170, 193] on div "This image failed to load" at bounding box center [415, 179] width 831 height 358
click at [750, 86] on div "This image failed to load" at bounding box center [415, 179] width 831 height 358
click at [705, 11] on input "[PERSON_NAME]" at bounding box center [664, 21] width 166 height 23
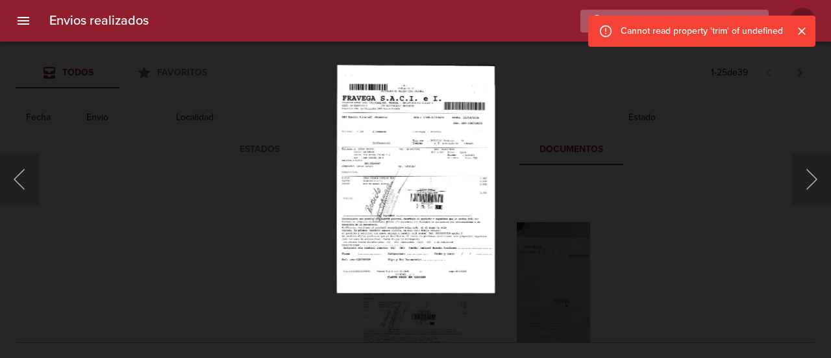
paste input "[PERSON_NAME] PER"
type input "[PERSON_NAME]"
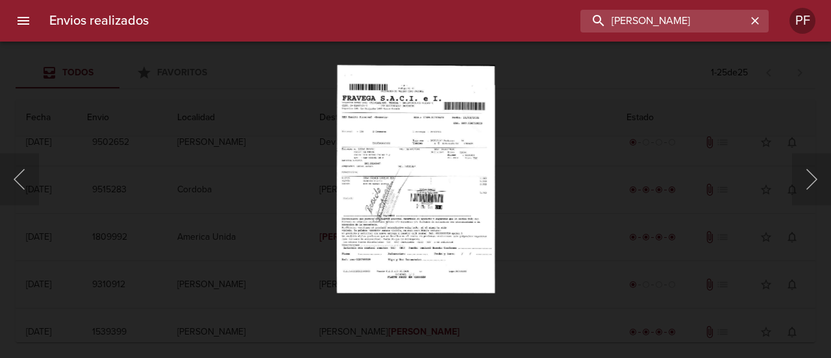
scroll to position [0, 0]
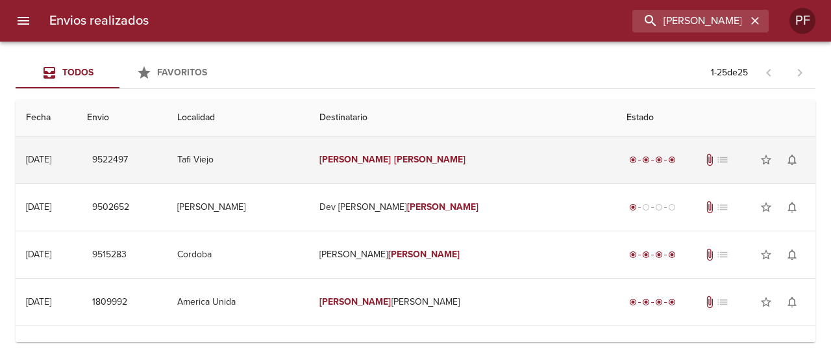
click at [474, 159] on td "[PERSON_NAME]" at bounding box center [463, 159] width 308 height 47
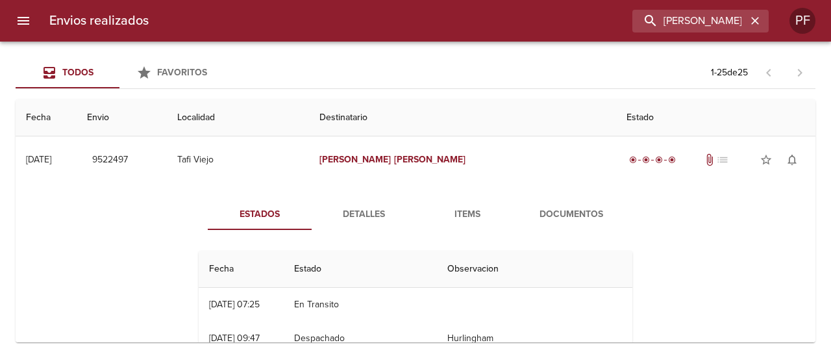
click at [552, 210] on span "Documentos" at bounding box center [571, 214] width 88 height 16
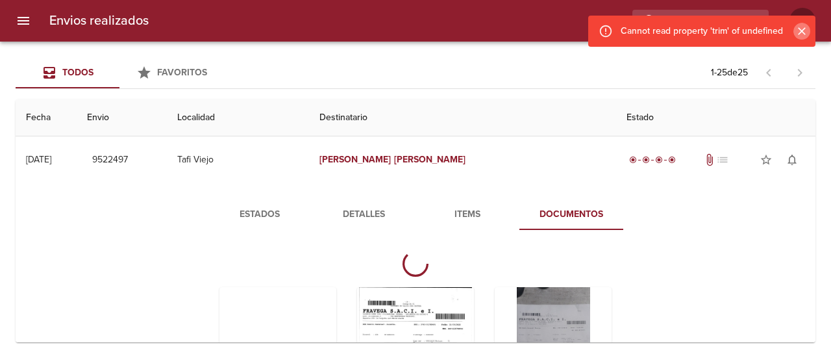
click at [805, 30] on icon "Cerrar" at bounding box center [801, 31] width 13 height 13
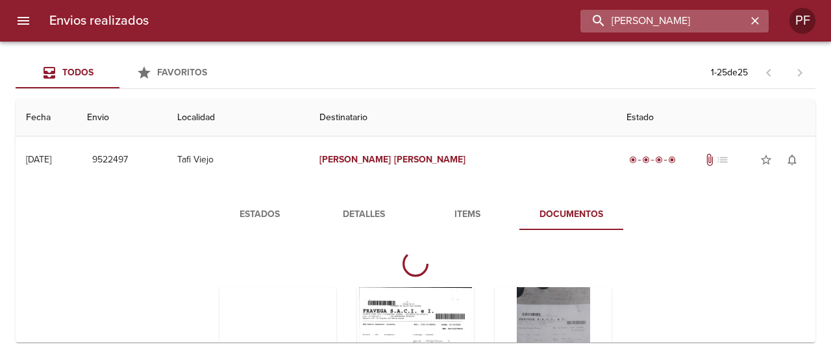
click at [692, 14] on input "[PERSON_NAME]" at bounding box center [664, 21] width 166 height 23
paste input "[PERSON_NAME] RUB [PERSON_NAME]"
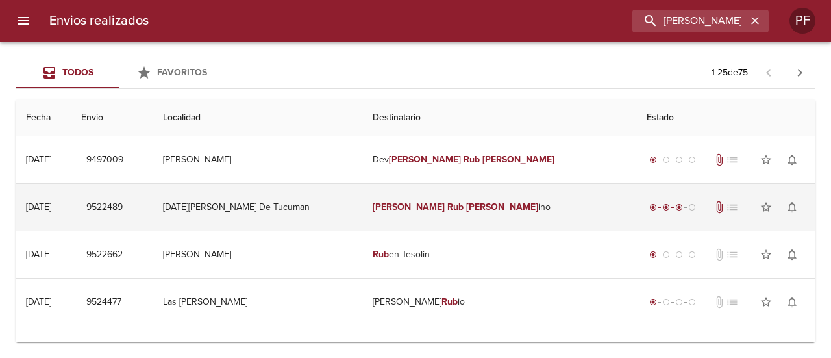
click at [382, 200] on td "[PERSON_NAME] Rub [PERSON_NAME] ino" at bounding box center [499, 207] width 274 height 47
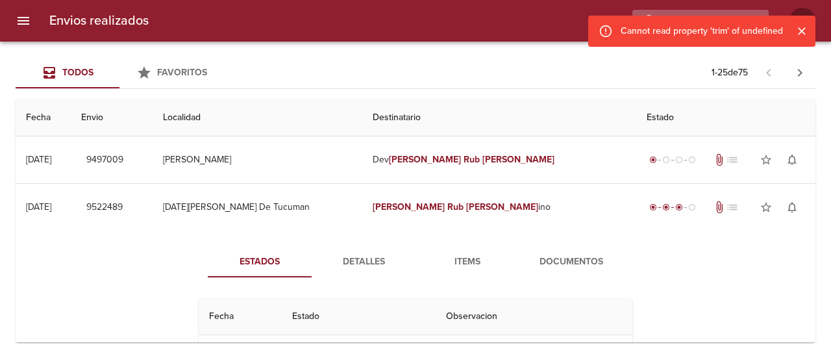
click at [712, 23] on div "Cannot read property 'trim' of undefined" at bounding box center [701, 31] width 227 height 31
click at [712, 23] on div "Cannot read property 'trim' of undefined" at bounding box center [702, 30] width 162 height 23
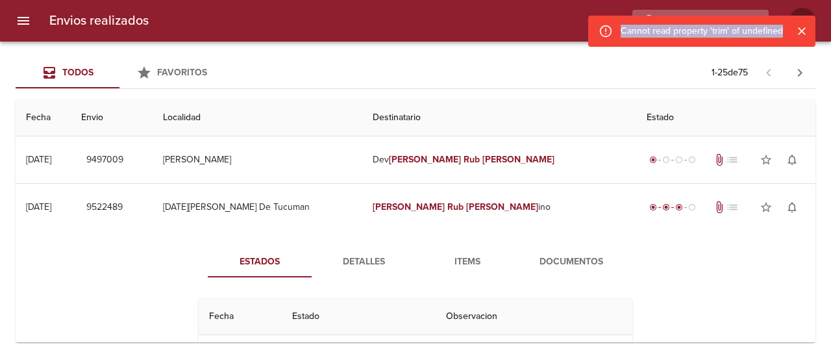
click at [712, 23] on div "Cannot read property 'trim' of undefined" at bounding box center [702, 30] width 162 height 23
click at [796, 35] on icon "Cerrar" at bounding box center [801, 31] width 13 height 13
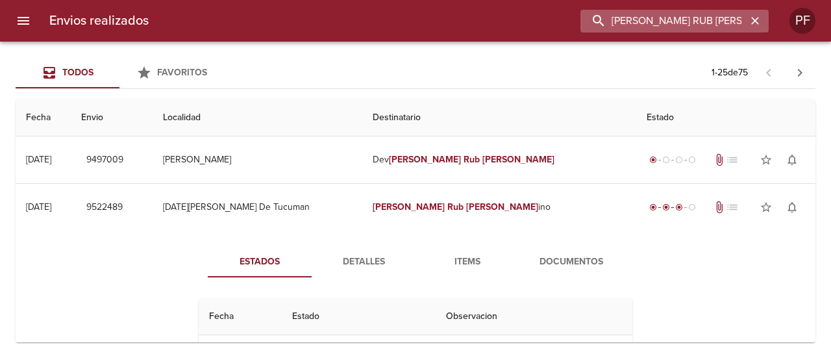
click at [716, 31] on input "[PERSON_NAME] RUB [PERSON_NAME]" at bounding box center [664, 21] width 166 height 23
paste input "[PERSON_NAME]"
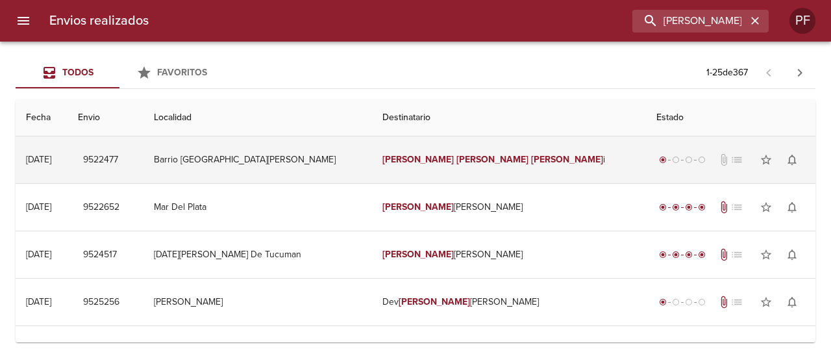
click at [371, 160] on td "Barrio [GEOGRAPHIC_DATA][PERSON_NAME]" at bounding box center [258, 159] width 229 height 47
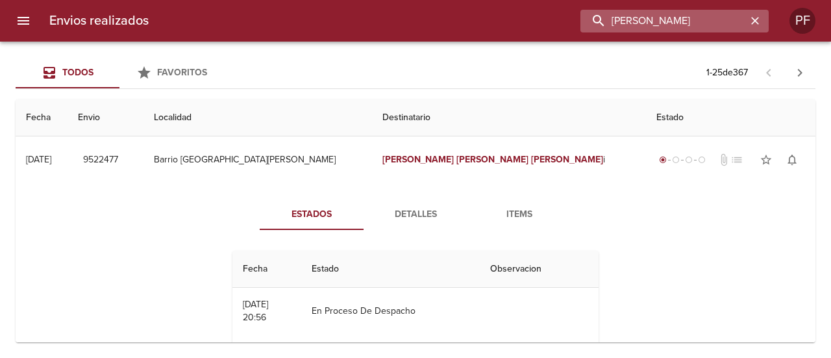
click at [705, 18] on input "[PERSON_NAME]" at bounding box center [664, 21] width 166 height 23
paste input "[PERSON_NAME]"
type input "[PERSON_NAME]"
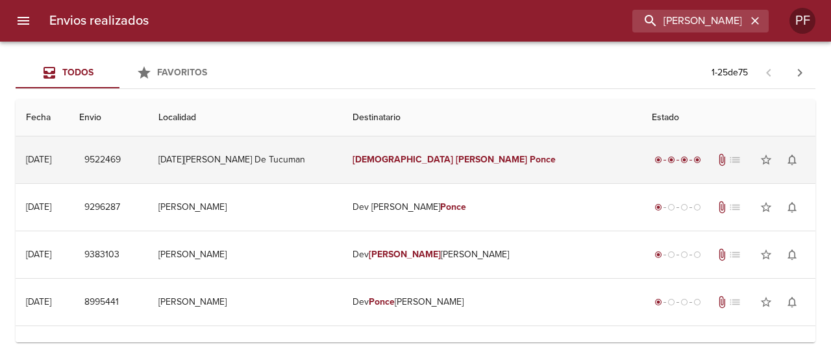
click at [530, 157] on em "Ponce" at bounding box center [543, 159] width 26 height 11
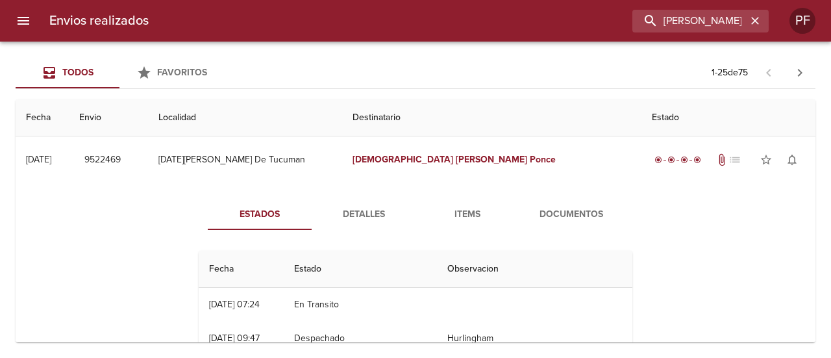
click at [557, 217] on span "Documentos" at bounding box center [571, 214] width 88 height 16
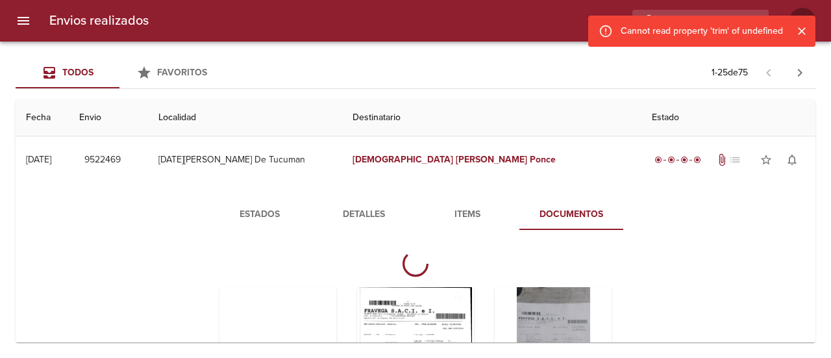
click at [805, 25] on div at bounding box center [796, 30] width 27 height 23
click at [799, 30] on icon "Cerrar" at bounding box center [801, 31] width 13 height 13
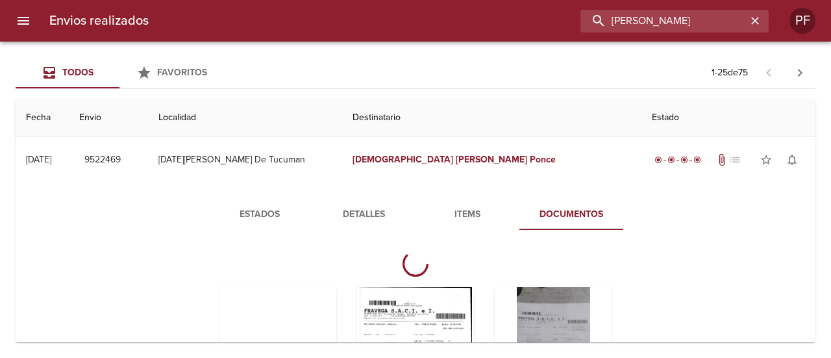
click at [711, 16] on input "[PERSON_NAME]" at bounding box center [664, 21] width 166 height 23
paste input "[PERSON_NAME]"
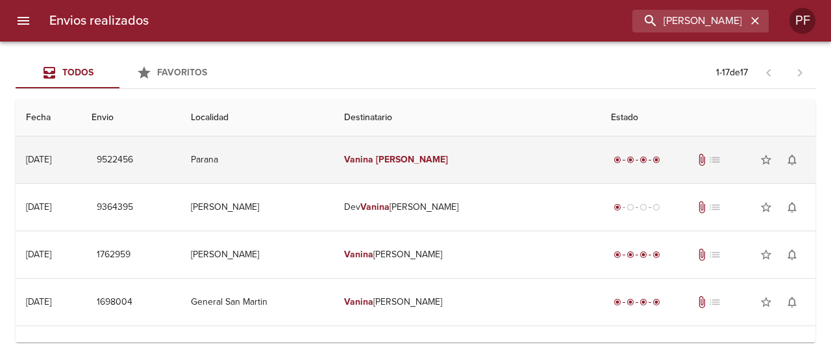
click at [462, 157] on td "[PERSON_NAME]" at bounding box center [467, 159] width 267 height 47
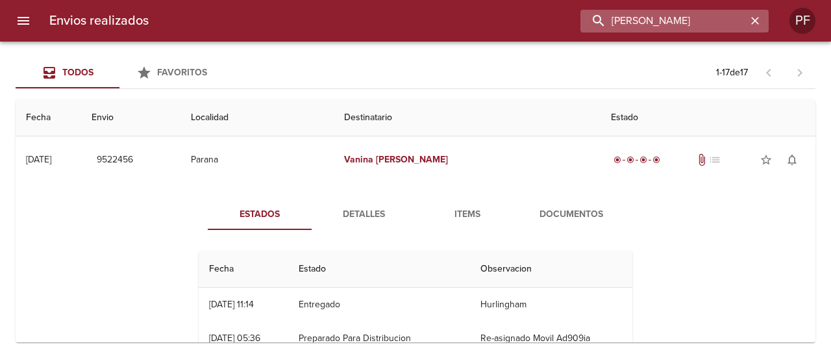
click at [670, 19] on input "[PERSON_NAME]" at bounding box center [664, 21] width 166 height 23
paste input "[PERSON_NAME] VI"
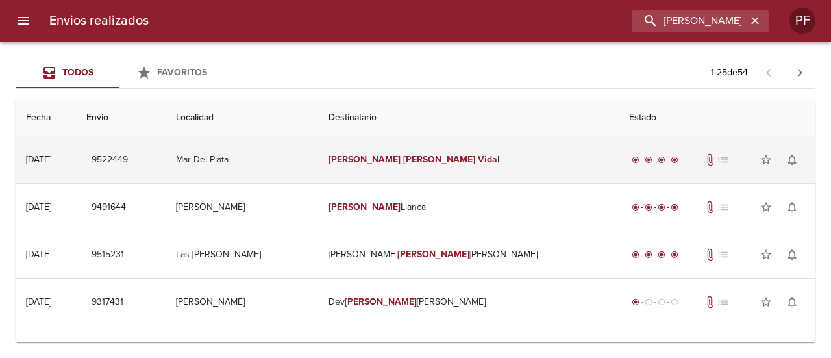
click at [318, 169] on td "Mar Del Plata" at bounding box center [242, 159] width 153 height 47
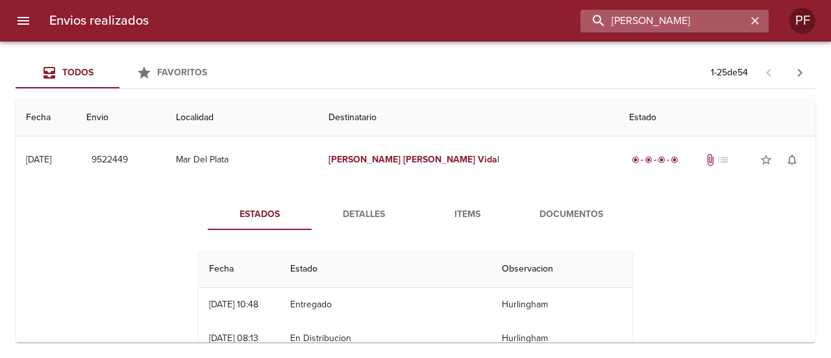
click at [679, 23] on input "[PERSON_NAME]" at bounding box center [664, 21] width 166 height 23
paste input "[PERSON_NAME]"
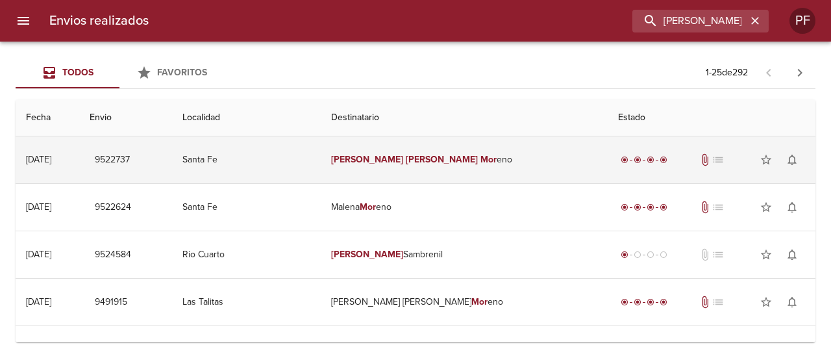
click at [429, 147] on td "[PERSON_NAME] Mor [PERSON_NAME]" at bounding box center [464, 159] width 287 height 47
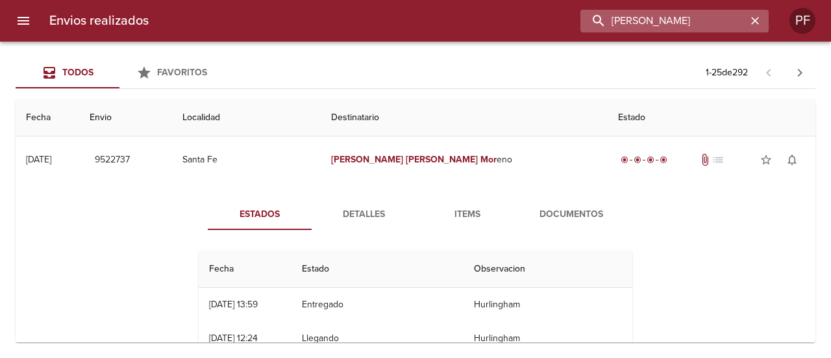
click at [677, 13] on input "[PERSON_NAME]" at bounding box center [664, 21] width 166 height 23
paste input "[PERSON_NAME] [PERSON_NAME]"
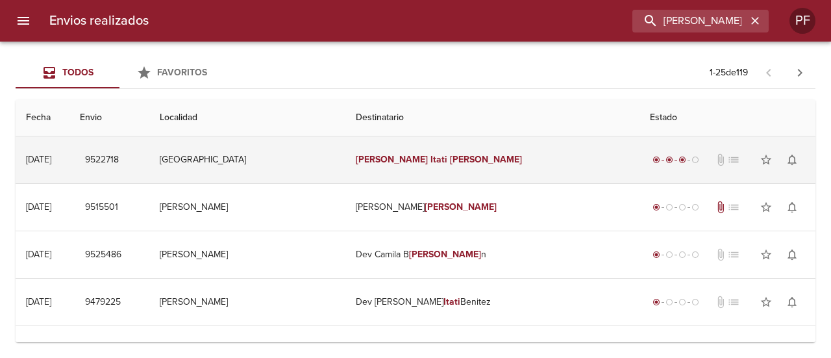
click at [455, 154] on em "[PERSON_NAME]" at bounding box center [486, 159] width 72 height 11
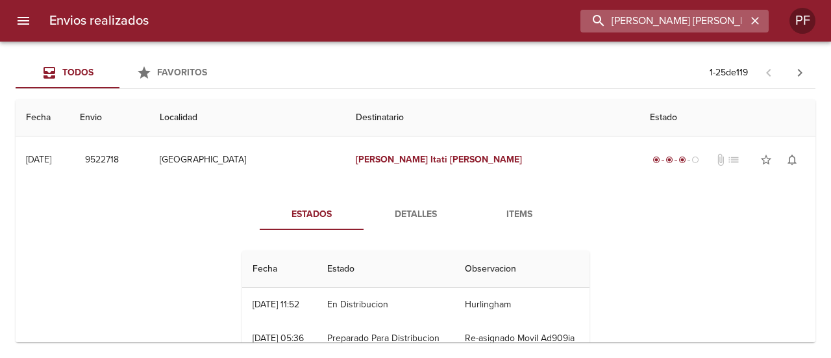
click at [701, 25] on input "[PERSON_NAME] [PERSON_NAME]" at bounding box center [664, 21] width 166 height 23
paste input "[PERSON_NAME] [PERSON_NAME]"
type input "[PERSON_NAME] [PERSON_NAME]"
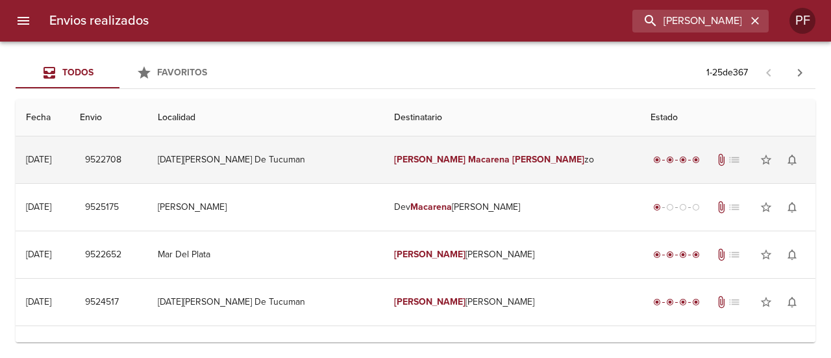
click at [422, 149] on td "[PERSON_NAME] [PERSON_NAME] zo" at bounding box center [512, 159] width 257 height 47
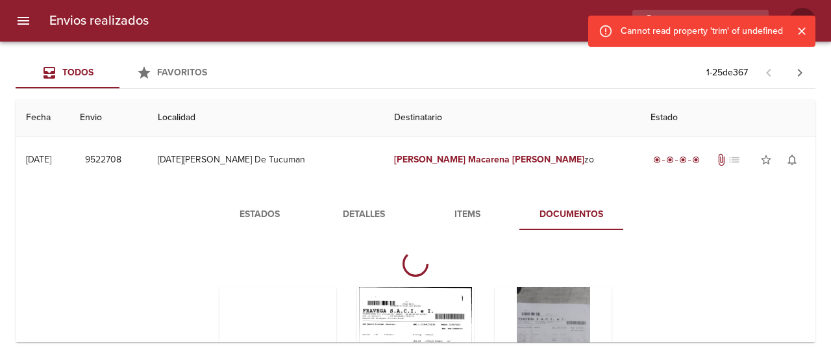
scroll to position [130, 0]
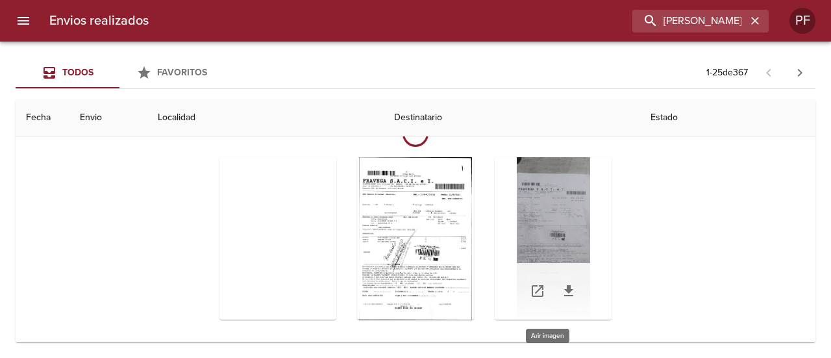
click at [577, 244] on div "Tabla de envíos del cliente" at bounding box center [553, 238] width 117 height 162
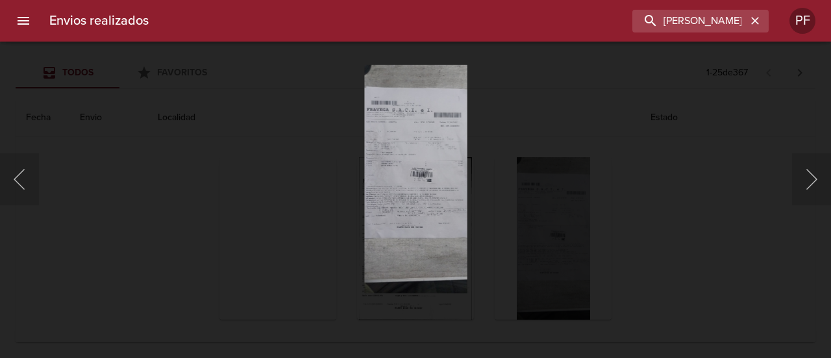
click at [666, 169] on div "This image failed to load" at bounding box center [415, 179] width 831 height 358
click at [717, 7] on div "Envios realizados MARIA MACARENA CARRI PF" at bounding box center [415, 21] width 831 height 42
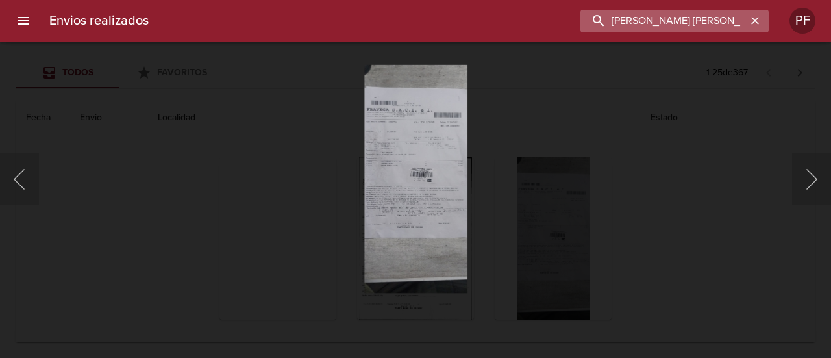
click at [708, 20] on input "[PERSON_NAME] [PERSON_NAME]" at bounding box center [664, 21] width 166 height 23
paste input "LAURA MOLINA"
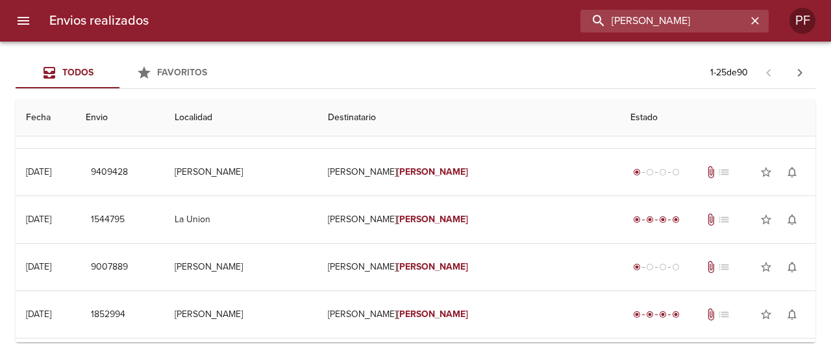
scroll to position [0, 0]
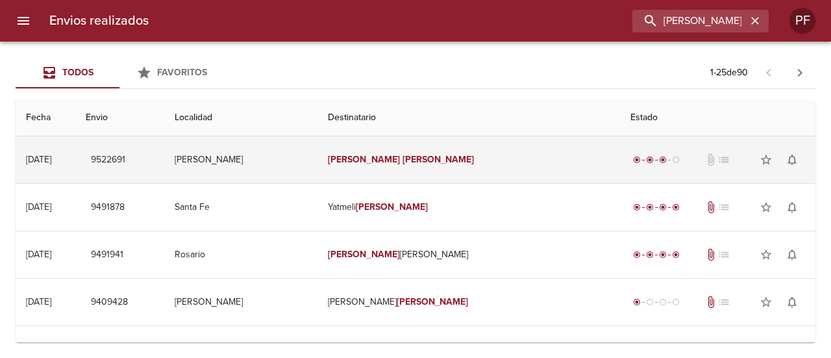
click at [436, 175] on td "Laura Molina" at bounding box center [469, 159] width 303 height 47
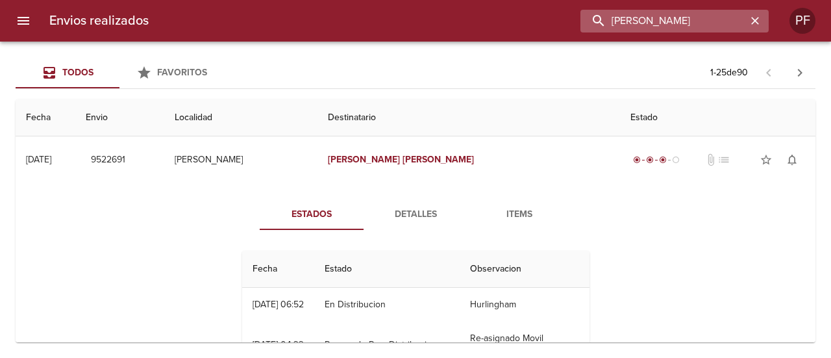
click at [686, 19] on input "LAURA MOLINA" at bounding box center [664, 21] width 166 height 23
paste input "IGNACIO GONZALEZ PAD"
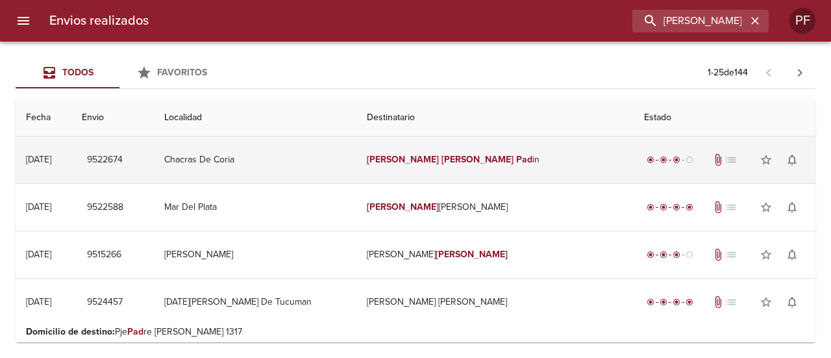
click at [357, 168] on td "Chacras De Coria" at bounding box center [255, 159] width 203 height 47
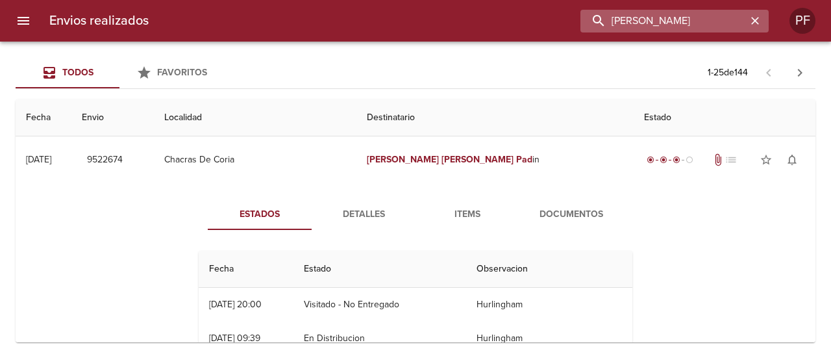
click at [707, 19] on input "IGNACIO GONZALEZ PAD" at bounding box center [664, 21] width 166 height 23
paste input "RUBEN TESOLIN"
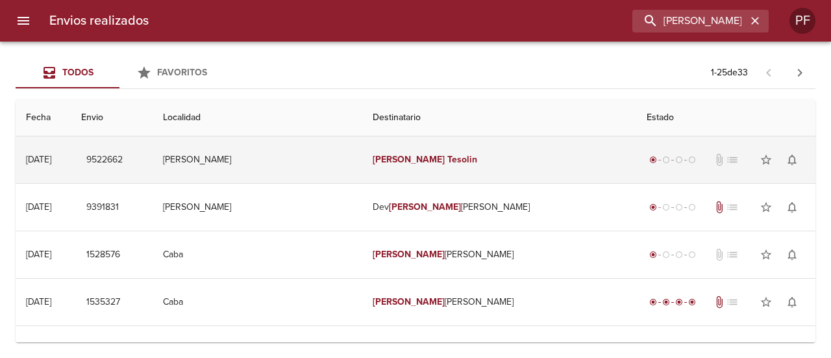
click at [447, 163] on em "Tesolin" at bounding box center [462, 159] width 30 height 11
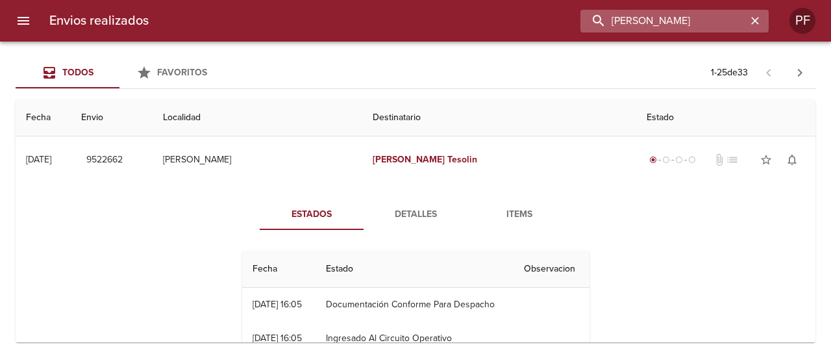
click at [707, 23] on input "RUBEN TESOLIN" at bounding box center [664, 21] width 166 height 23
paste input "MARIA CIELO MICCIO"
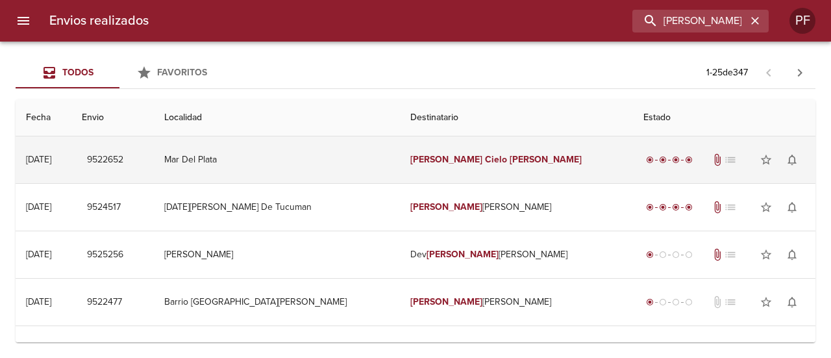
click at [485, 164] on em "Cielo" at bounding box center [496, 159] width 22 height 11
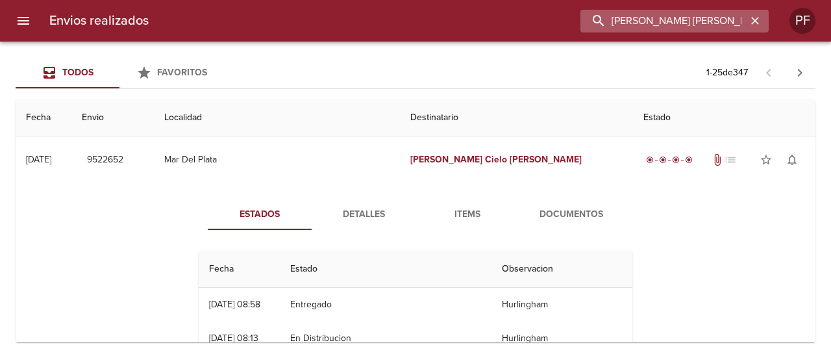
click at [672, 32] on input "MARIA CIELO MICCIO" at bounding box center [664, 21] width 166 height 23
paste input "BRAIAN LEMOS"
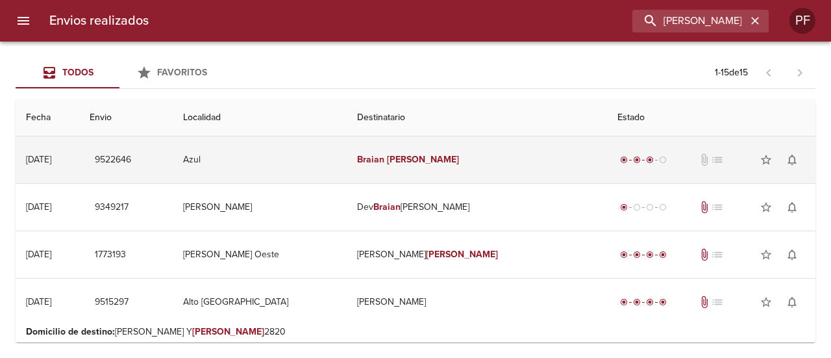
click at [384, 156] on em "Braian" at bounding box center [370, 159] width 27 height 11
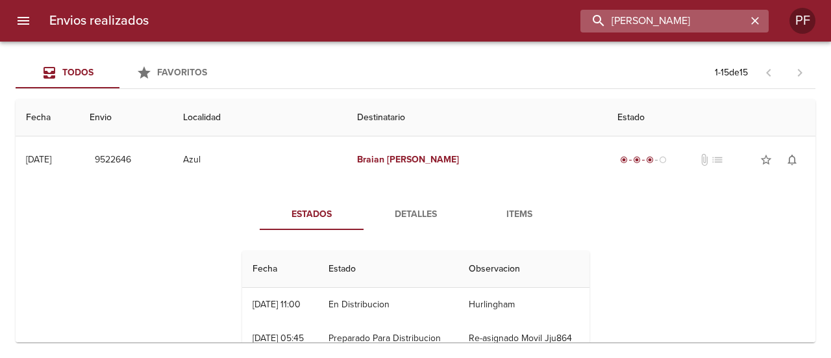
click at [707, 20] on input "BRAIAN LEMOS" at bounding box center [664, 21] width 166 height 23
paste input "JUAN ALVARO GHIBAUDO"
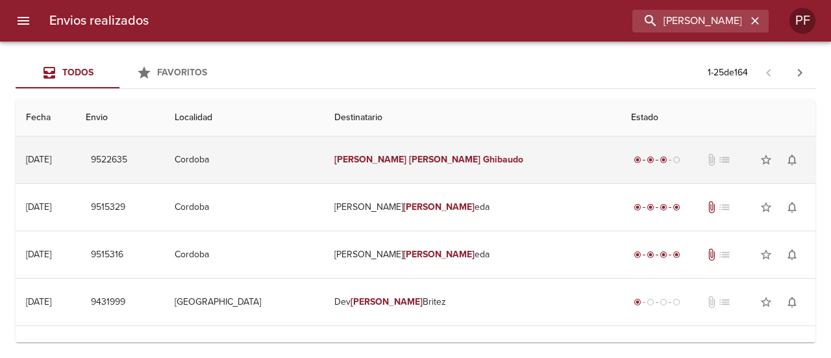
click at [435, 172] on td "Juan Alvaro Ghibaudo" at bounding box center [472, 159] width 297 height 47
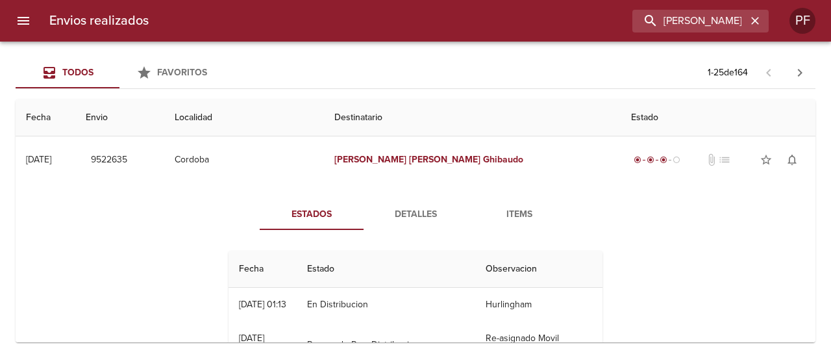
click at [706, 33] on div "Envios realizados JUAN ALVARO GHIBAUDO PF" at bounding box center [415, 21] width 831 height 42
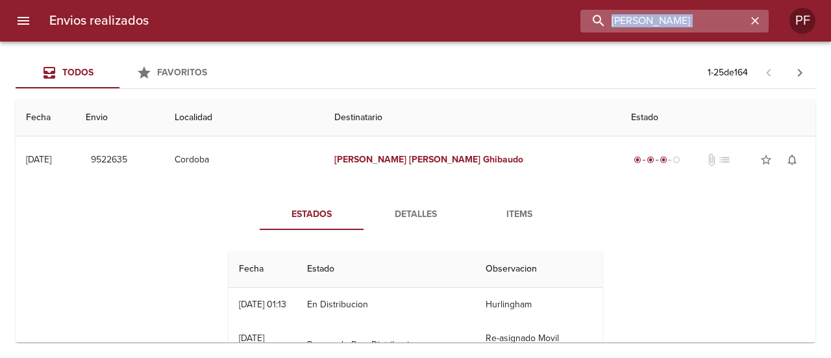
click at [705, 29] on input "JUAN ALVARO GHIBAUDO" at bounding box center [664, 21] width 166 height 23
paste input "MALENA MOREN"
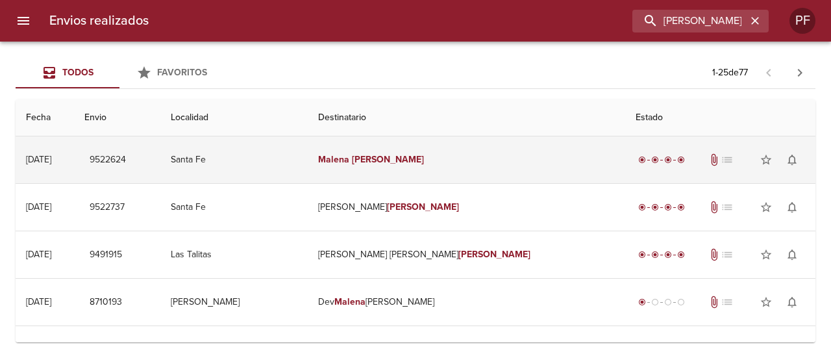
click at [349, 154] on em "Malena" at bounding box center [333, 159] width 31 height 11
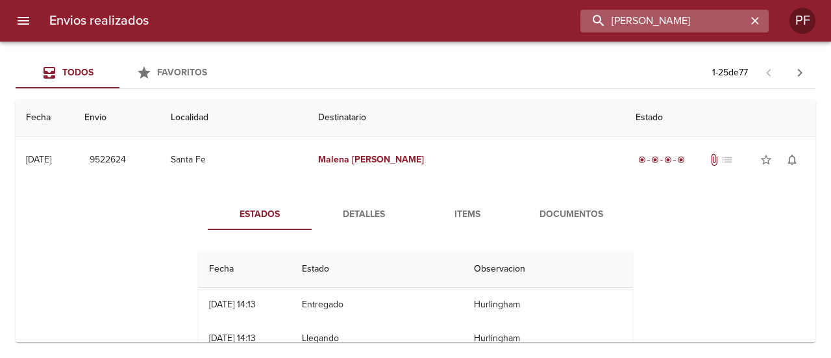
click at [691, 25] on input "MALENA MORENO" at bounding box center [664, 21] width 166 height 23
paste input "GLENDA ALBORNOZ"
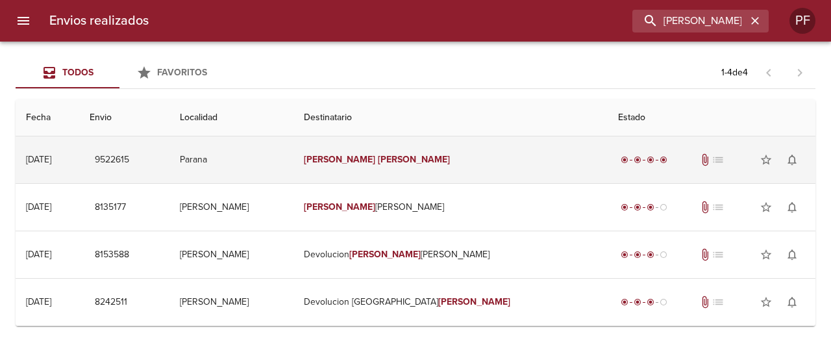
click at [461, 144] on td "Glenda Albornoz" at bounding box center [451, 159] width 314 height 47
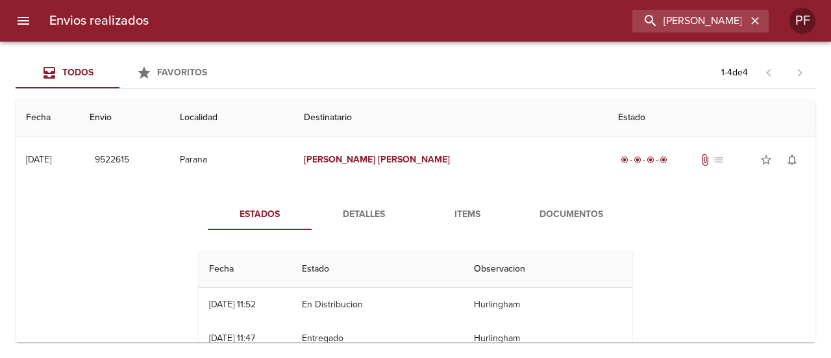
click at [542, 219] on span "Documentos" at bounding box center [571, 214] width 88 height 16
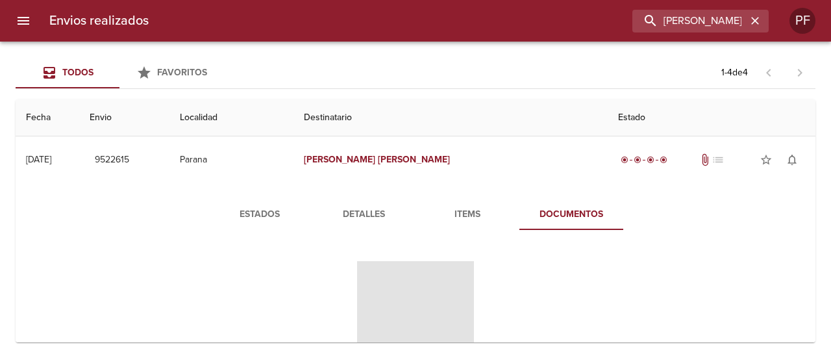
scroll to position [65, 0]
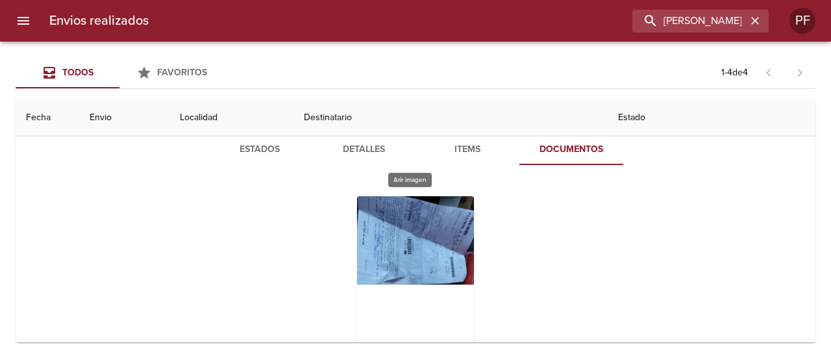
click at [418, 236] on div "Tabla de envíos del cliente" at bounding box center [415, 277] width 117 height 162
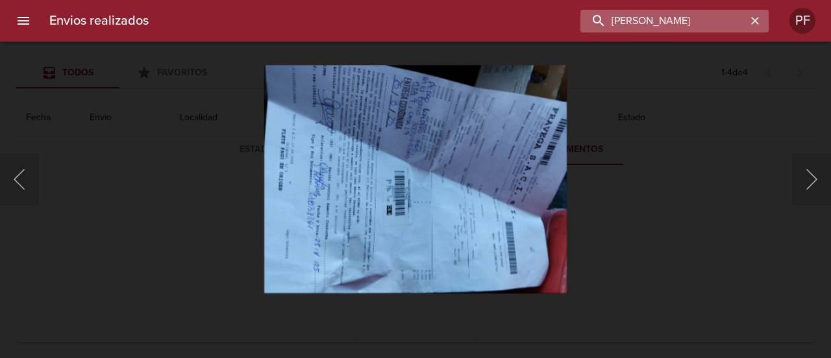
click at [704, 23] on input "GLENDA ALBORNOZ" at bounding box center [664, 21] width 166 height 23
paste input "NICOLAS BENDER"
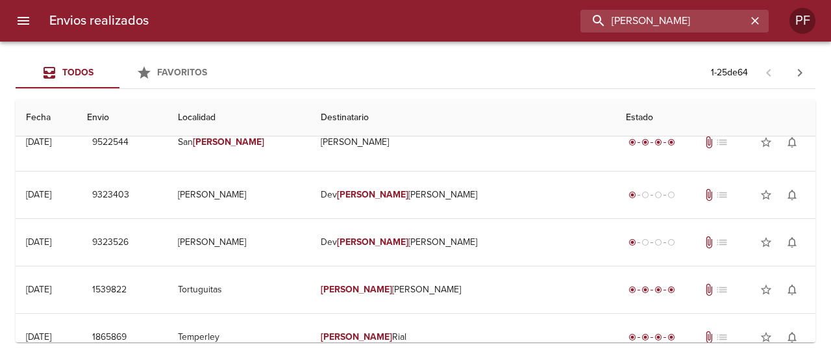
scroll to position [0, 0]
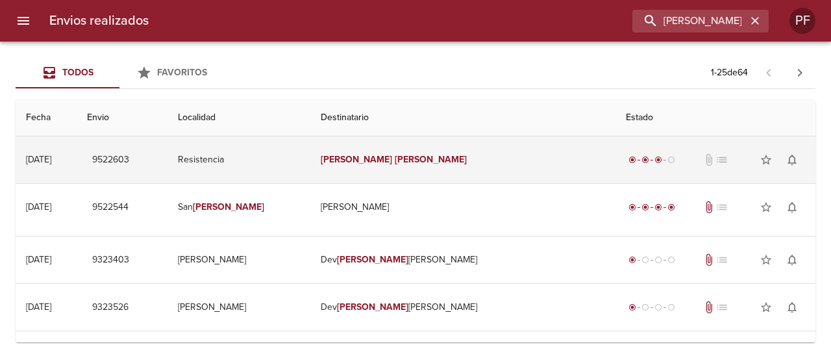
click at [412, 172] on td "Nicolas Bender" at bounding box center [462, 159] width 305 height 47
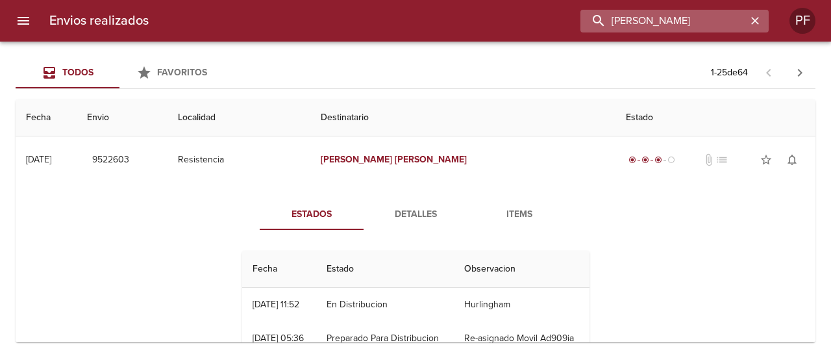
click at [688, 19] on input "NICOLAS BENDER" at bounding box center [664, 21] width 166 height 23
paste input "LUCAS BARRIONUEVO"
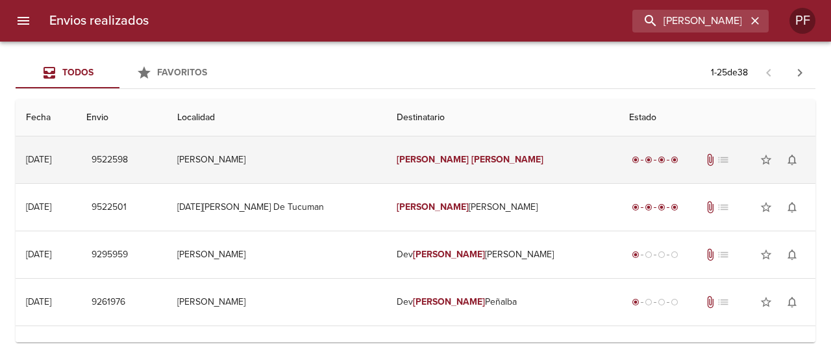
click at [471, 160] on em "[PERSON_NAME]" at bounding box center [507, 159] width 72 height 11
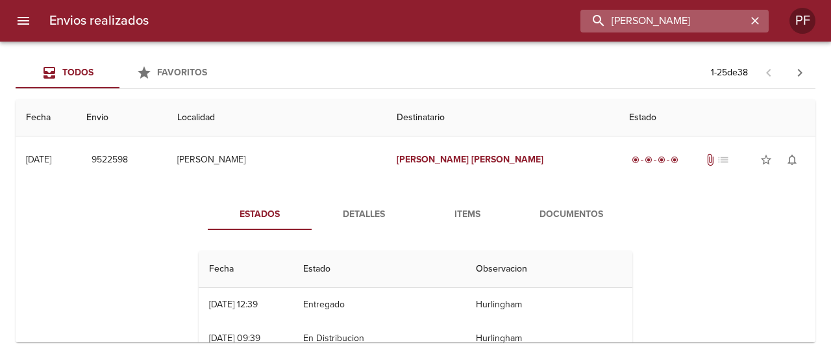
click at [660, 24] on input "LUCAS BARRIONUEVO" at bounding box center [664, 21] width 166 height 23
paste input "EDUARDO SANDOVAL"
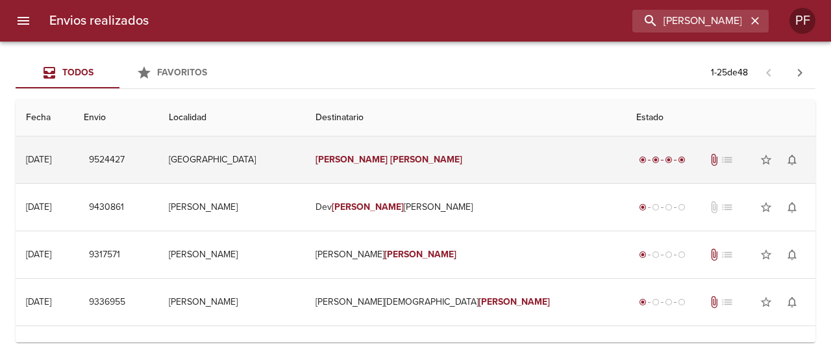
click at [464, 177] on td "Eduardo Sandoval" at bounding box center [465, 159] width 321 height 47
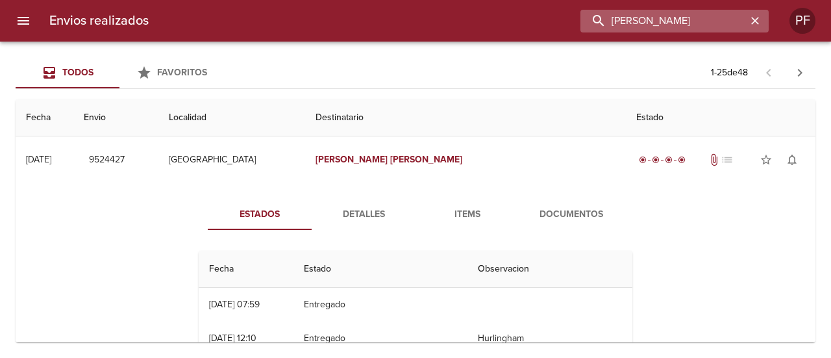
click at [705, 16] on input "EDUARDO SANDOVAL" at bounding box center [664, 21] width 166 height 23
paste input "JORGE FRANCISCO ARAG"
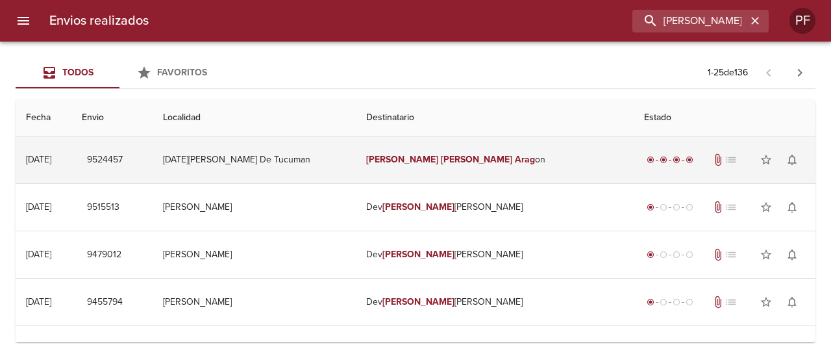
click at [441, 156] on em "Francisco" at bounding box center [477, 159] width 72 height 11
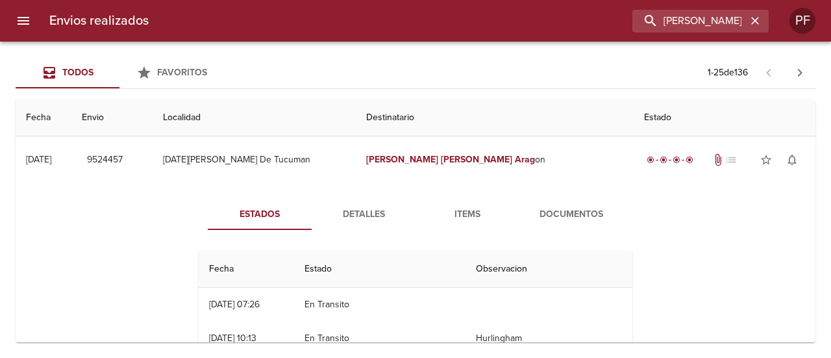
click at [553, 215] on span "Documentos" at bounding box center [571, 214] width 88 height 16
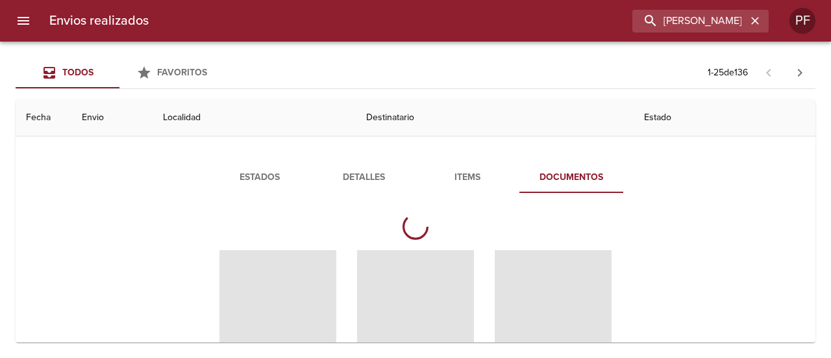
scroll to position [65, 0]
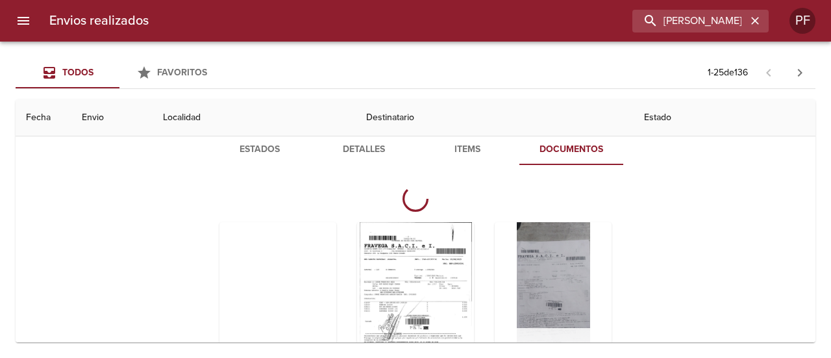
click at [566, 249] on div "Tabla de envíos del cliente" at bounding box center [553, 303] width 117 height 162
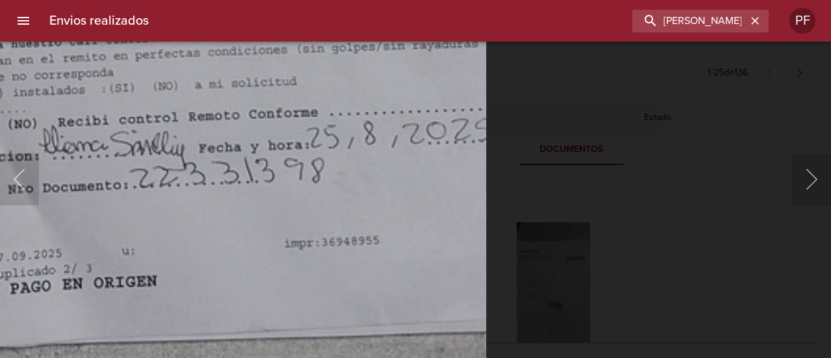
click at [743, 104] on div "This image failed to load" at bounding box center [415, 179] width 831 height 358
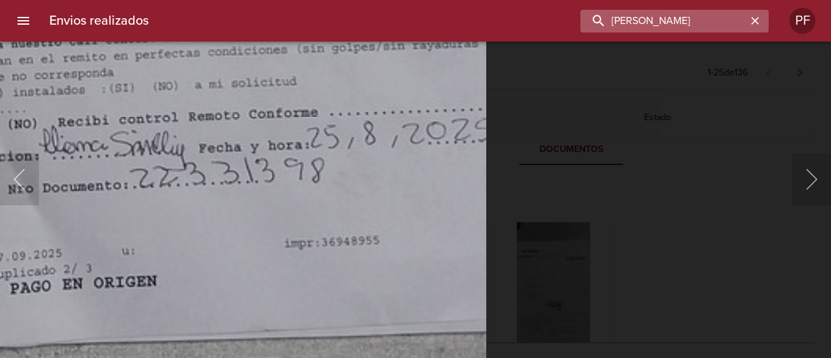
click at [716, 29] on input "JORGE FRANCISCO ARAG" at bounding box center [664, 21] width 166 height 23
paste input "MARCELO RODRIGO ESCO"
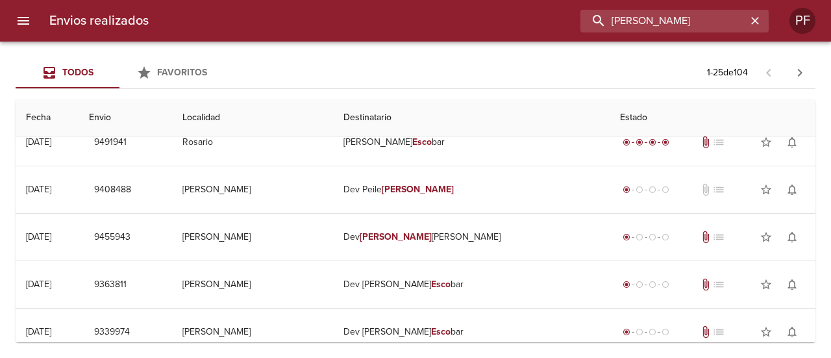
scroll to position [0, 0]
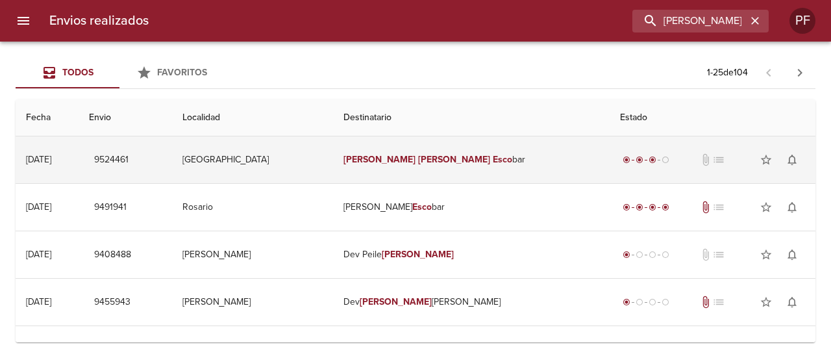
click at [482, 159] on td "Marcelo Rodrigo Esco bar" at bounding box center [471, 159] width 277 height 47
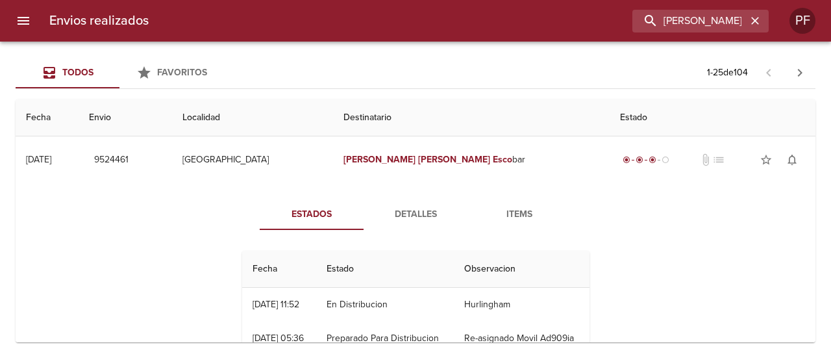
click at [690, 8] on div "Envios realizados MARCELO RODRIGO ESCO PF" at bounding box center [415, 21] width 831 height 42
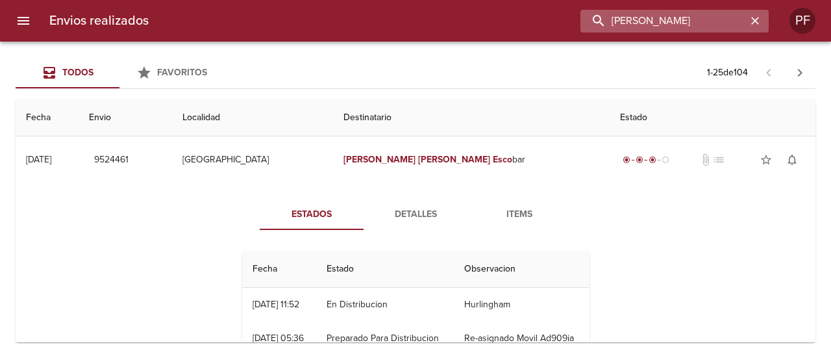
click at [690, 16] on input "MARCELO RODRIGO ESCO" at bounding box center [664, 21] width 166 height 23
paste input "VALENTIN RUBI"
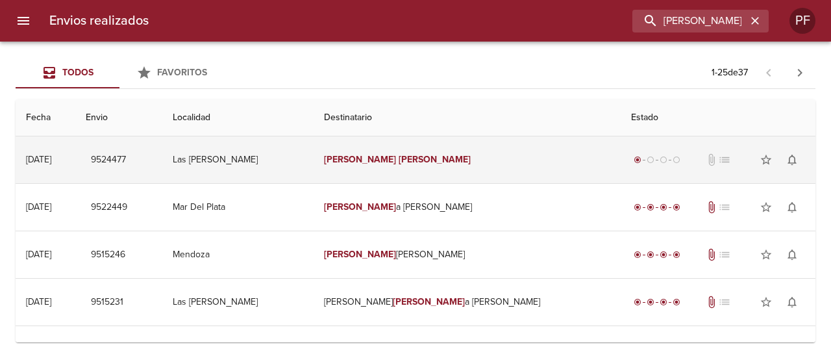
click at [425, 156] on em "[PERSON_NAME]" at bounding box center [435, 159] width 72 height 11
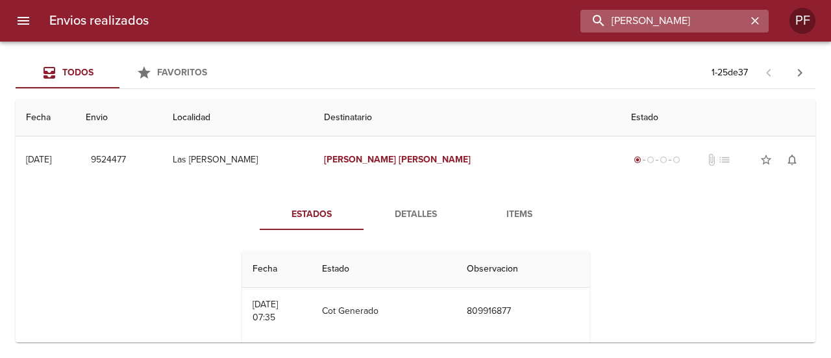
click at [686, 25] on input "VALENTIN RUBIO" at bounding box center [664, 21] width 166 height 23
paste input "CLAUDIA EBEL"
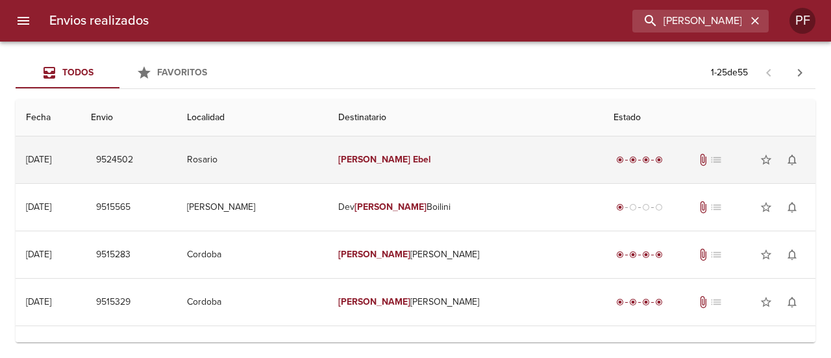
click at [392, 159] on em "Claudia" at bounding box center [374, 159] width 72 height 11
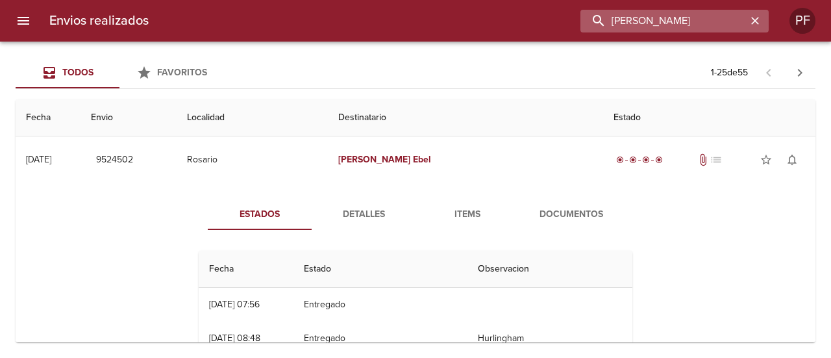
click at [681, 25] on input "CLAUDIA EBEL" at bounding box center [664, 21] width 166 height 23
paste input "MARIA BELEN MARTINEZ"
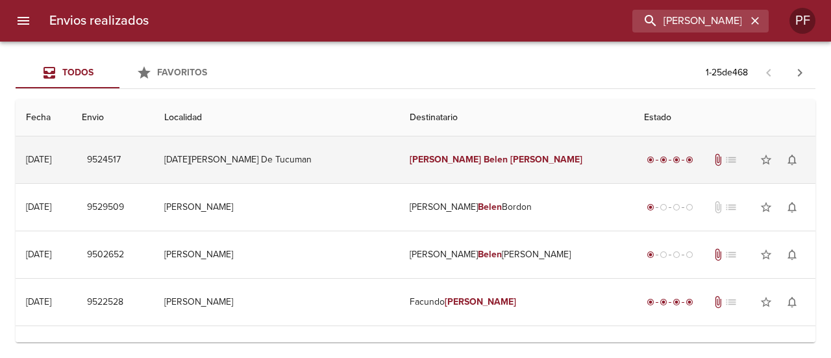
click at [423, 167] on td "Maria Belen Martinez" at bounding box center [516, 159] width 234 height 47
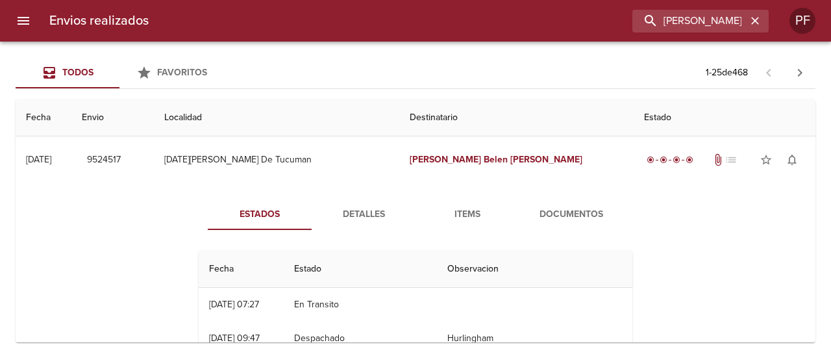
click at [550, 211] on span "Documentos" at bounding box center [571, 214] width 88 height 16
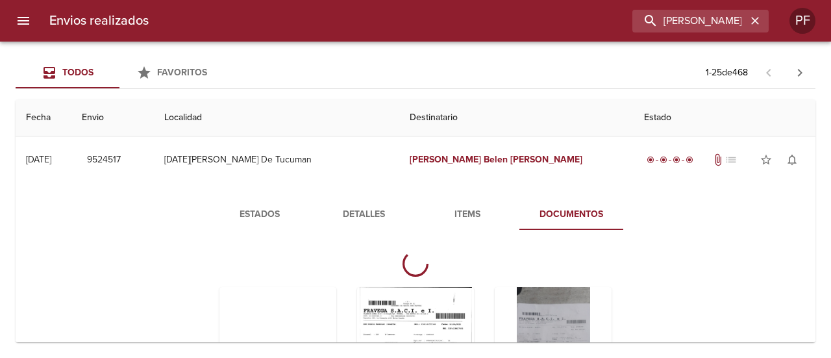
scroll to position [65, 0]
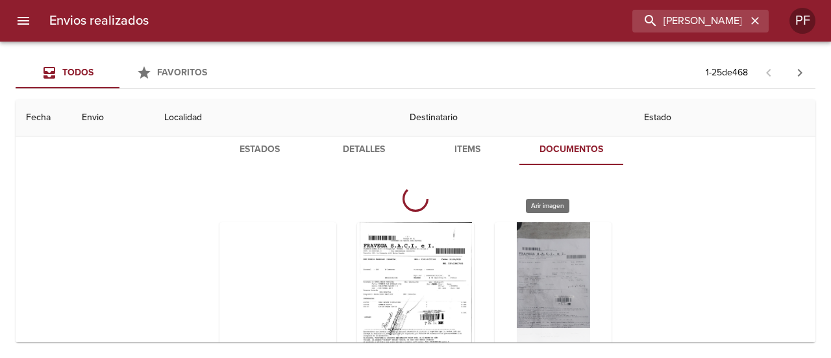
click at [557, 247] on div "Tabla de envíos del cliente" at bounding box center [553, 303] width 117 height 162
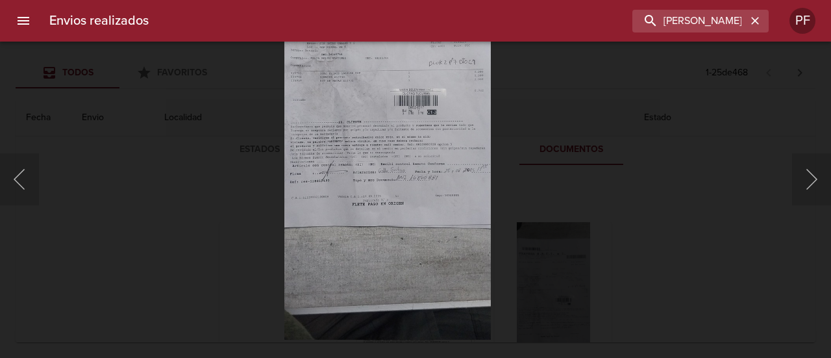
drag, startPoint x: 670, startPoint y: 186, endPoint x: 716, endPoint y: 158, distance: 53.7
click at [671, 186] on div "This image failed to load" at bounding box center [415, 179] width 831 height 358
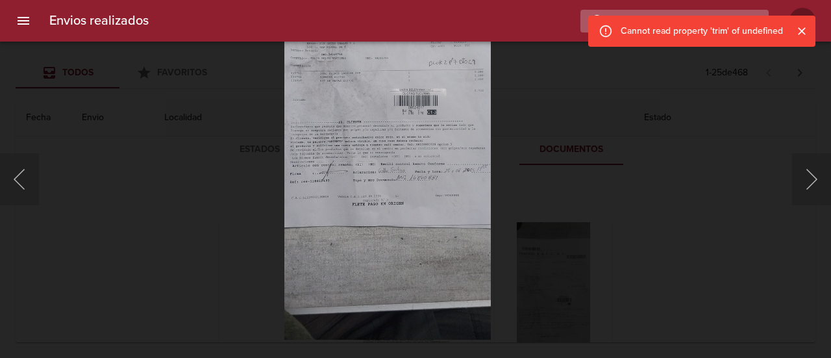
click at [679, 14] on input "MARIA BELEN MARTINEZ" at bounding box center [664, 21] width 166 height 23
paste input "SILVIA TERESA GIMENE"
type input "SILVIA TERESA GIMENE"
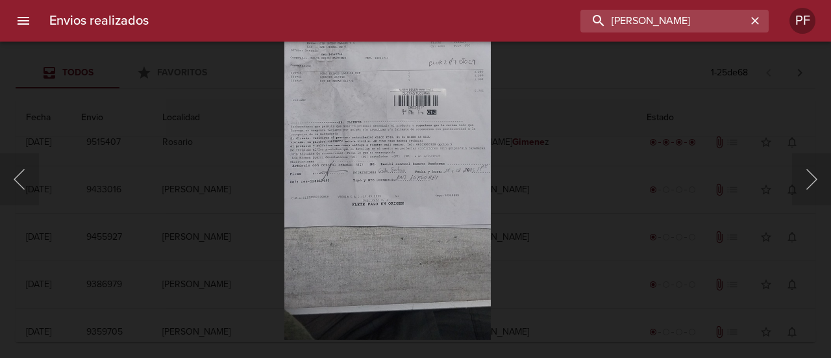
scroll to position [0, 0]
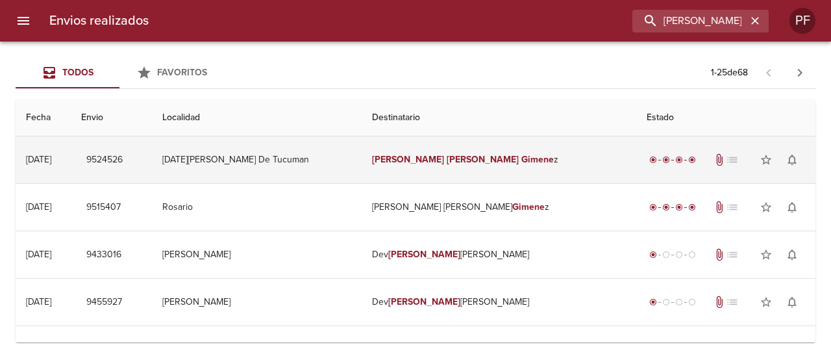
click at [447, 158] on em "Teresa" at bounding box center [483, 159] width 72 height 11
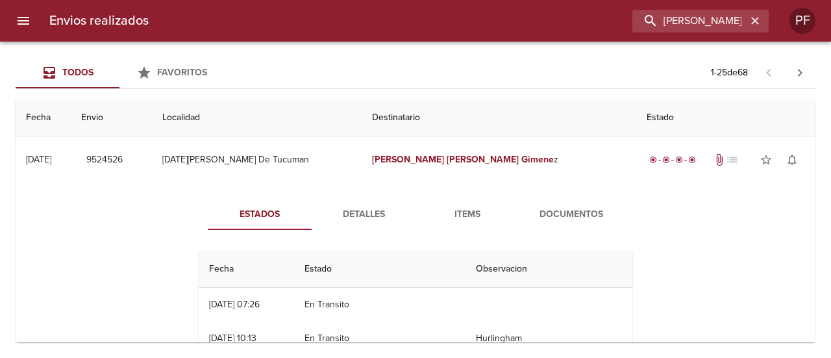
click at [545, 210] on span "Documentos" at bounding box center [571, 214] width 88 height 16
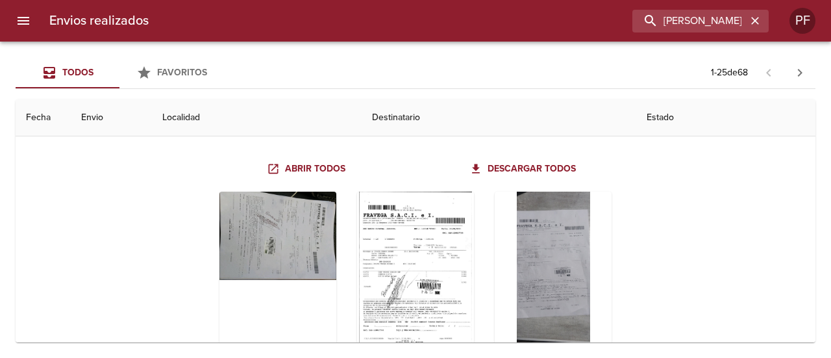
scroll to position [130, 0]
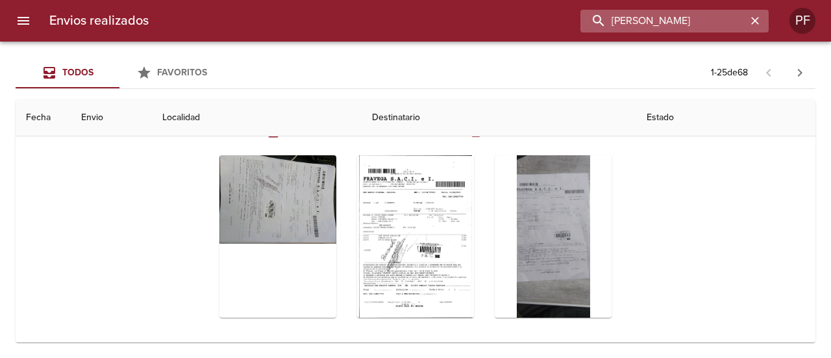
click at [699, 28] on input "SILVIA TERESA GIMENE" at bounding box center [664, 21] width 166 height 23
paste input "MICAELA SILVERO"
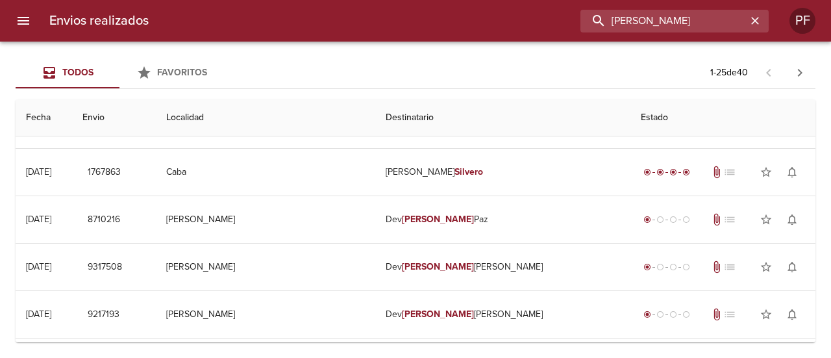
scroll to position [0, 0]
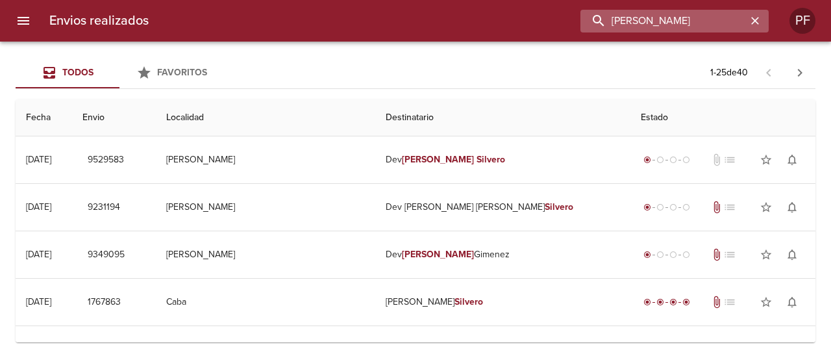
click at [694, 18] on input "MICAELA SILVERO" at bounding box center [664, 21] width 166 height 23
paste input "ARISELA ROJAS"
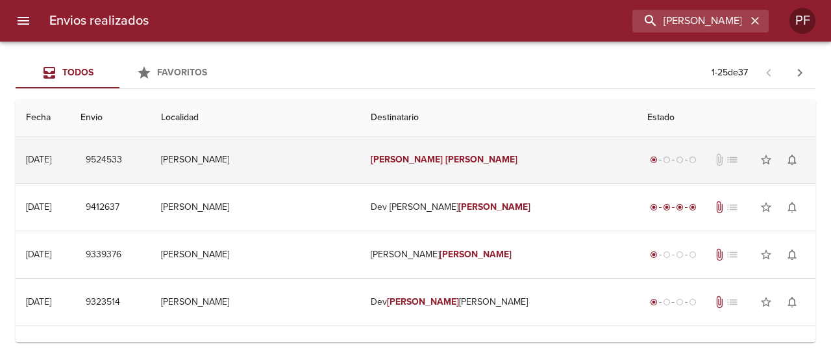
click at [425, 165] on td "Marisela Rojas" at bounding box center [498, 159] width 276 height 47
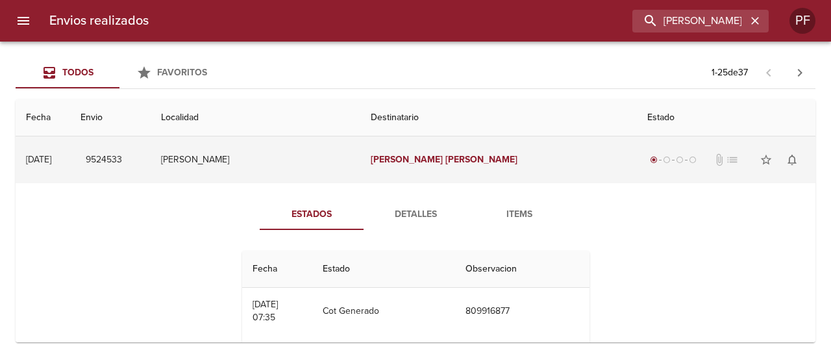
scroll to position [65, 0]
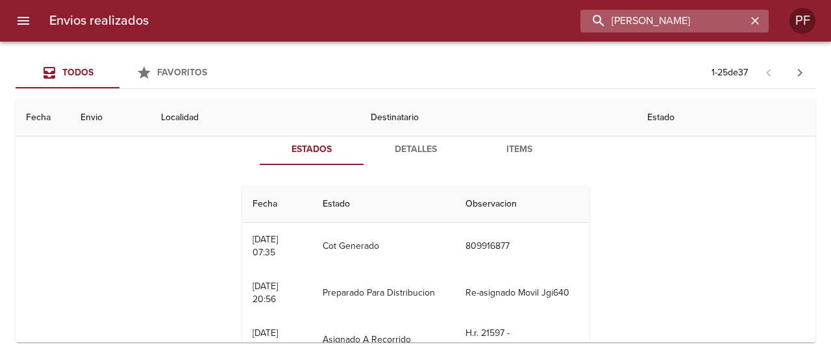
click at [686, 22] on input "MARISELA ROJAS" at bounding box center [664, 21] width 166 height 23
paste input "GISELLE CORVALAN"
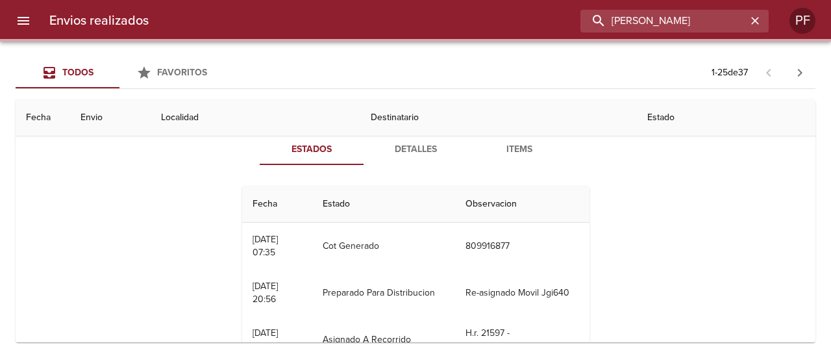
scroll to position [0, 0]
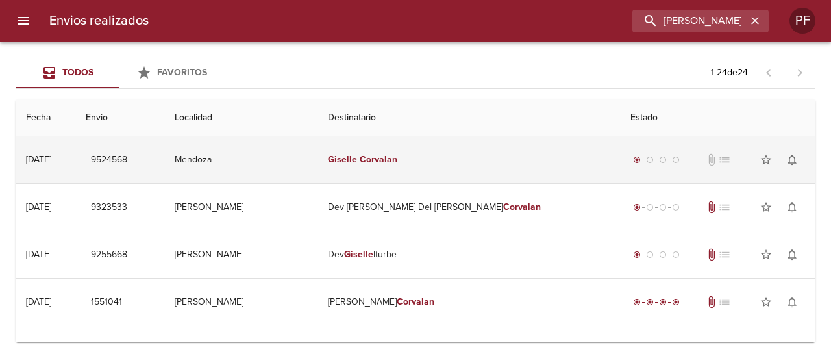
click at [397, 162] on em "Corvalan" at bounding box center [379, 159] width 38 height 11
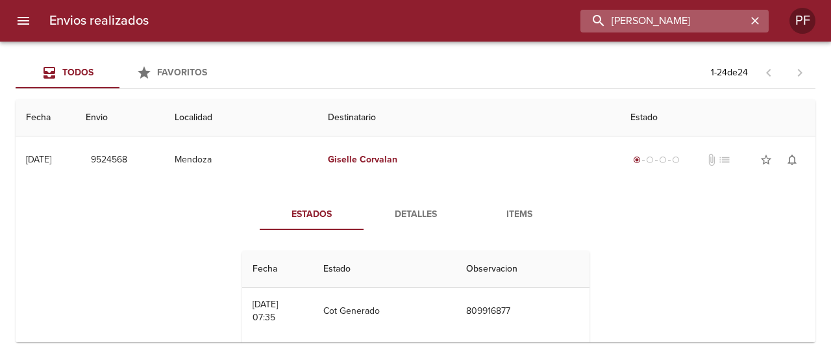
click at [700, 20] on input "GISELLE CORVALAN" at bounding box center [664, 21] width 166 height 23
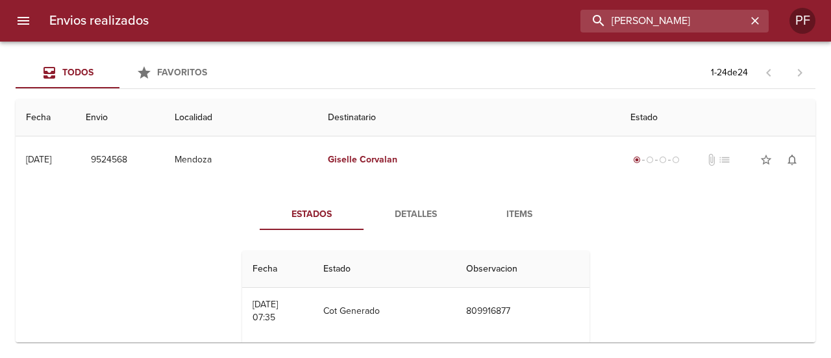
drag, startPoint x: 700, startPoint y: 20, endPoint x: 412, endPoint y: 25, distance: 287.7
click at [412, 25] on div "GISELLE CORVALAN" at bounding box center [464, 21] width 610 height 23
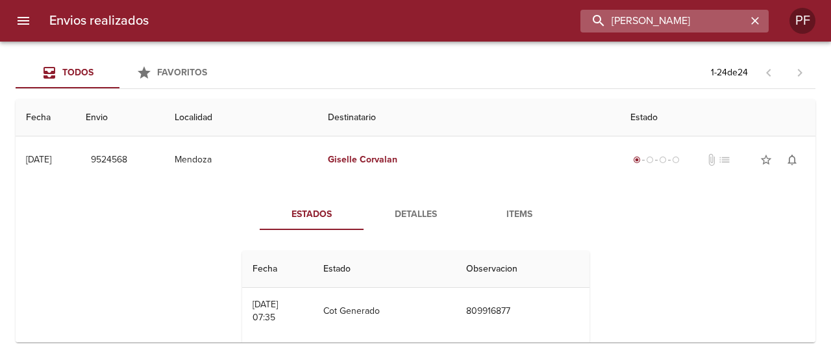
click at [725, 19] on input "GISELLE CORVALAN" at bounding box center [664, 21] width 166 height 23
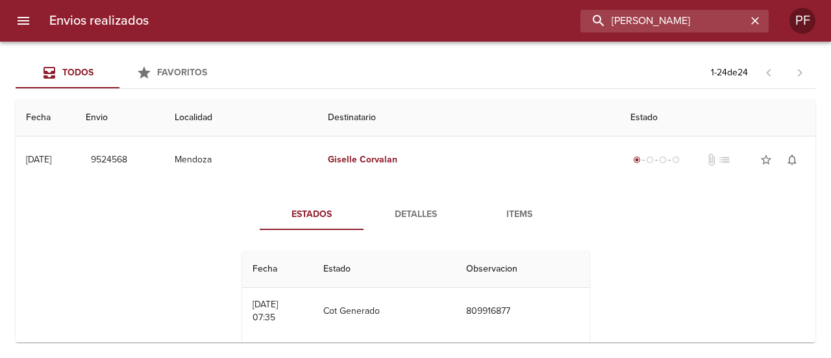
drag, startPoint x: 730, startPoint y: 19, endPoint x: 419, endPoint y: 19, distance: 310.4
click at [419, 19] on div "GISELLE CORVALAN" at bounding box center [464, 21] width 610 height 23
paste input "MAURICIO SAMBRENIL"
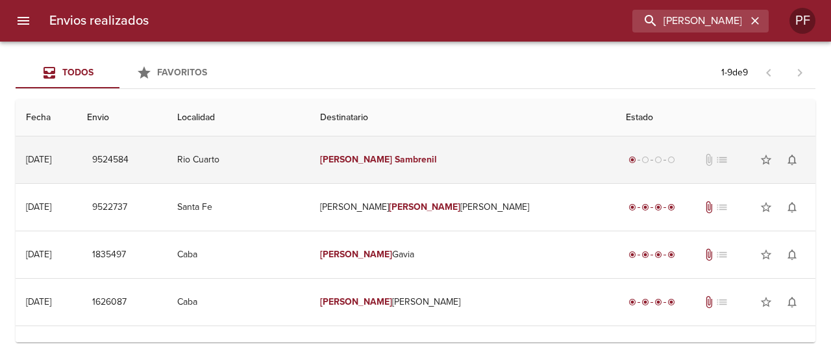
click at [458, 164] on td "Mauricio Sambrenil" at bounding box center [463, 159] width 306 height 47
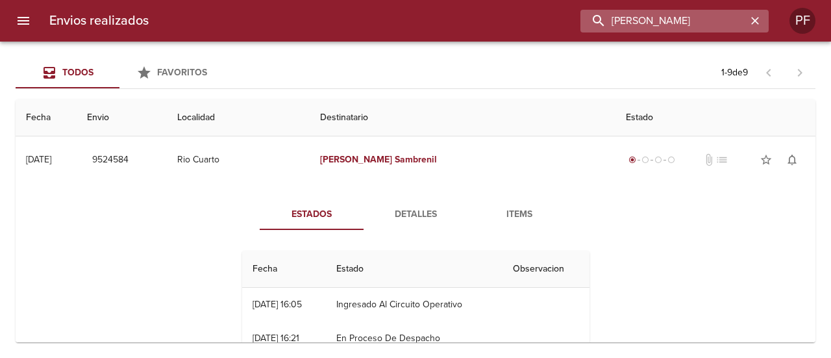
click at [734, 21] on input "MAURICIO SAMBRENIL" at bounding box center [664, 21] width 166 height 23
paste input "DIEGO FACUNDO CORREA"
type input "DIEGO FACUNDO CORREA"
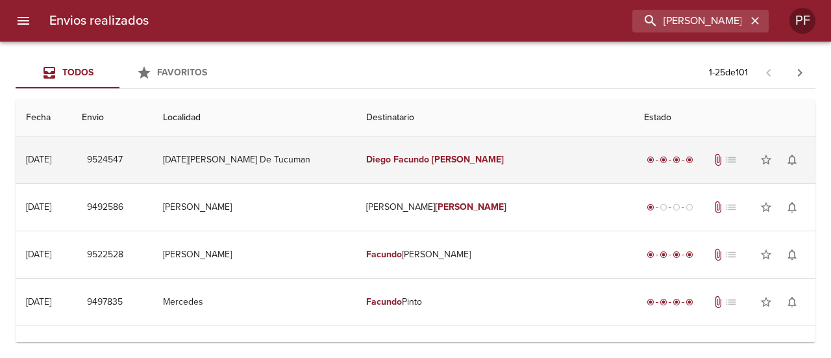
click at [499, 171] on td "Diego Facundo Correa" at bounding box center [495, 159] width 278 height 47
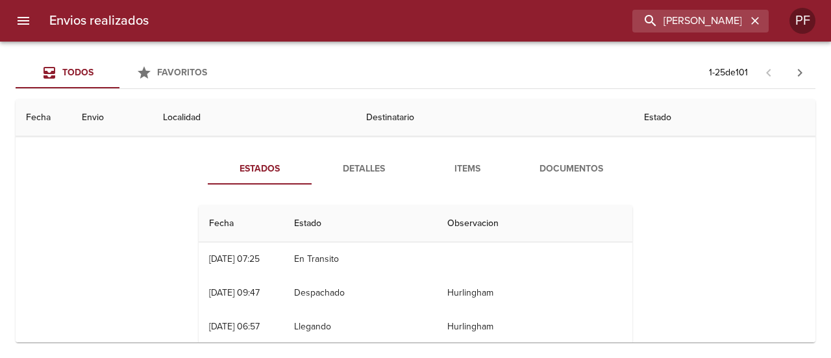
scroll to position [65, 0]
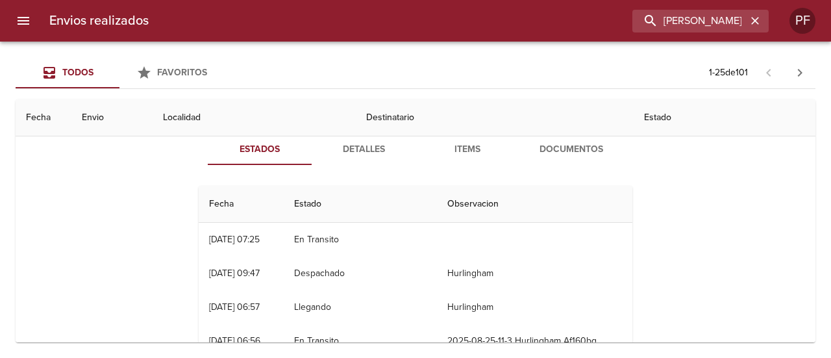
click at [569, 151] on span "Documentos" at bounding box center [571, 150] width 88 height 16
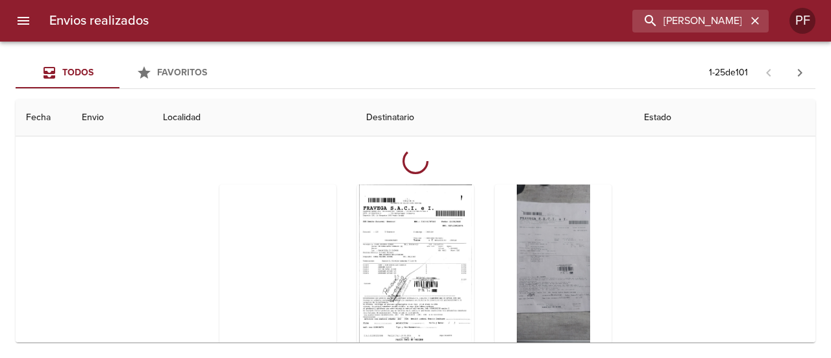
scroll to position [130, 0]
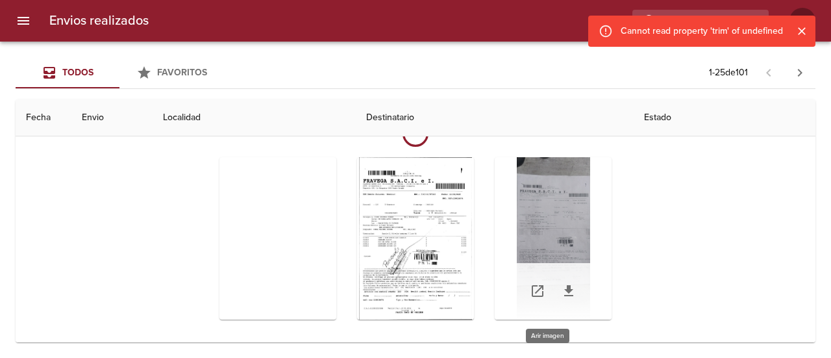
click at [549, 218] on div "Tabla de envíos del cliente" at bounding box center [553, 238] width 117 height 162
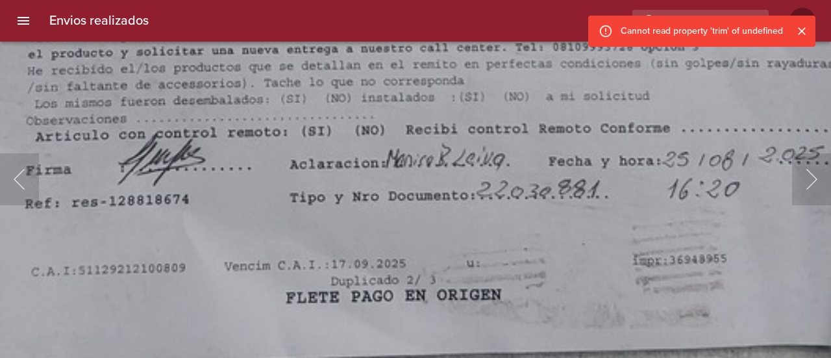
scroll to position [130, 0]
